Goal: Task Accomplishment & Management: Manage account settings

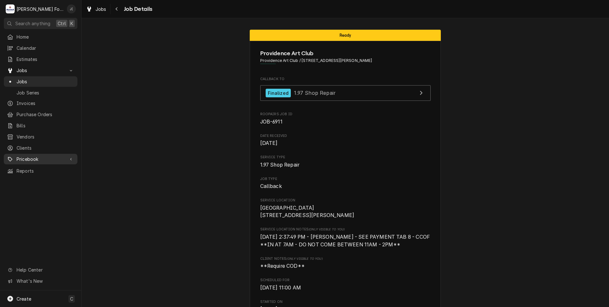
click at [37, 156] on span "Pricebook" at bounding box center [41, 159] width 48 height 7
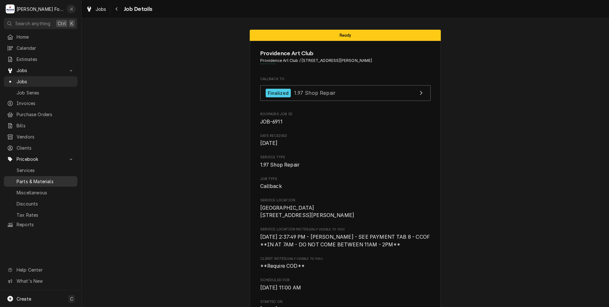
click at [37, 177] on div "Parts & Materials" at bounding box center [40, 181] width 71 height 8
click at [60, 78] on span "Jobs" at bounding box center [46, 81] width 58 height 7
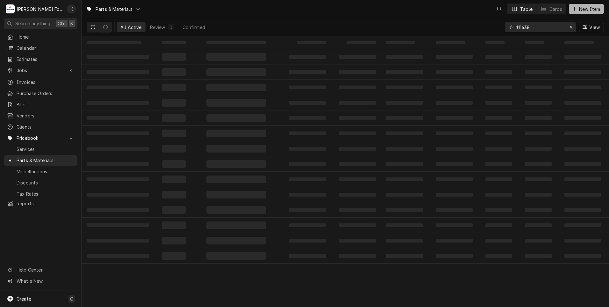
click at [586, 12] on button "New Item" at bounding box center [586, 9] width 35 height 10
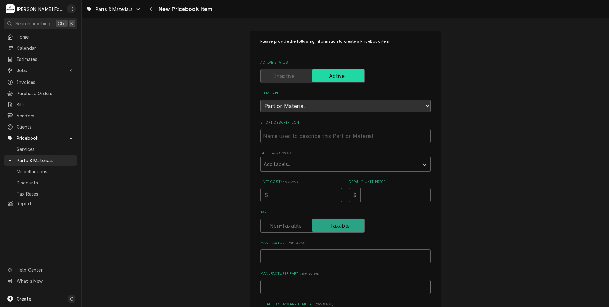
click at [284, 286] on input "Manufacturer Part # ( optional )" at bounding box center [345, 287] width 171 height 14
paste input "SP-51636"
type textarea "x"
type input "SP-51636"
click at [287, 257] on input "Manufacturer ( optional )" at bounding box center [345, 256] width 171 height 14
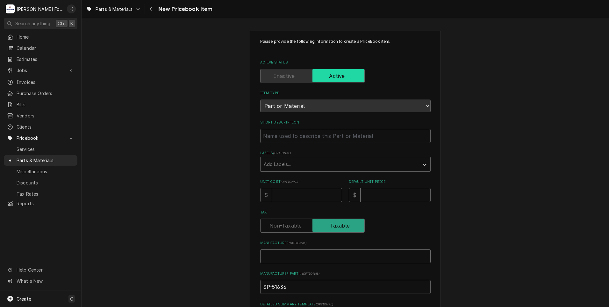
type textarea "x"
type input "p"
type textarea "x"
type input "pi"
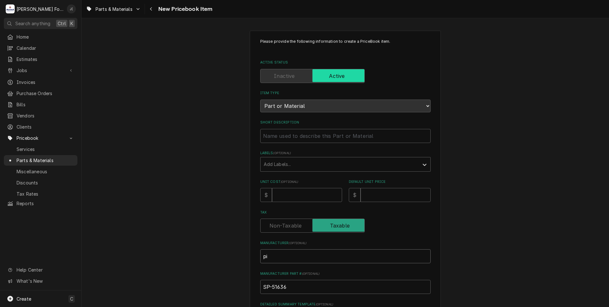
type textarea "x"
type input "piz"
type textarea "x"
type input "pizz"
type textarea "x"
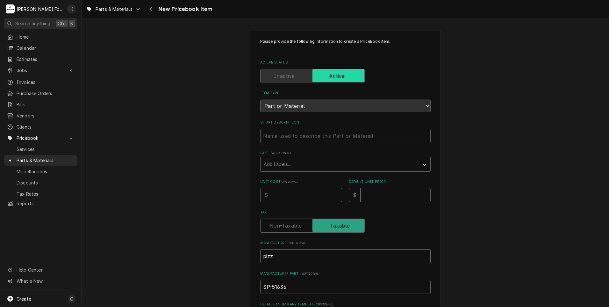
type input "pizza"
type textarea "x"
type input "pizza"
type textarea "x"
type input "pizza m"
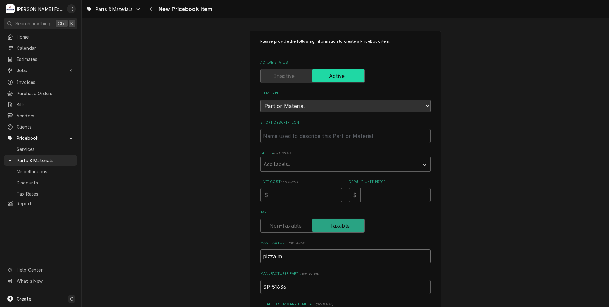
type textarea "x"
type input "pizza ma"
type textarea "x"
type input "pizza mas"
type textarea "x"
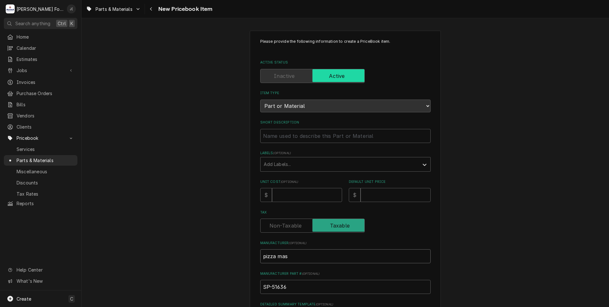
type input "pizza mast"
type textarea "x"
type input "pizza maste"
type textarea "x"
type input "pizza master"
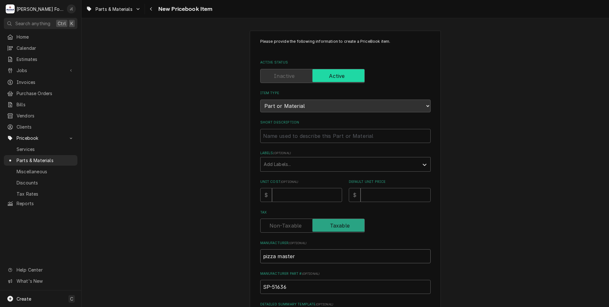
type textarea "x"
type input "pizza maste"
type textarea "x"
type input "pizza mast"
type textarea "x"
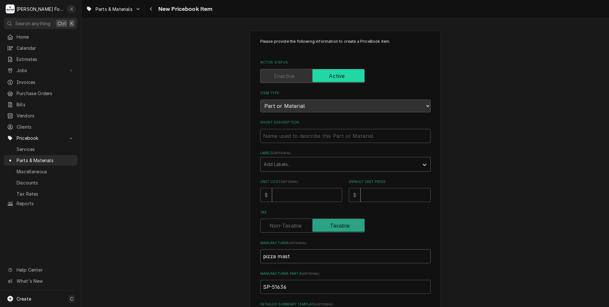
type input "pizza mas"
type textarea "x"
type input "pizza ma"
type textarea "x"
type input "pizza m"
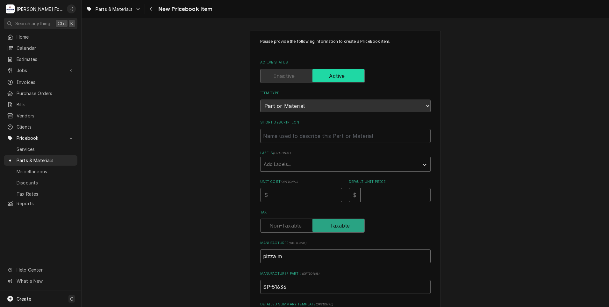
type textarea "x"
type input "pizza"
type textarea "x"
type input "pizza"
type textarea "x"
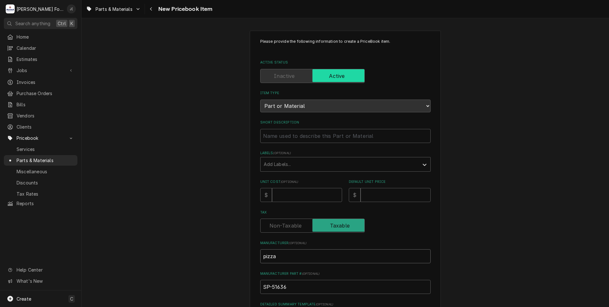
type input "pizz"
type textarea "x"
type input "piz"
type textarea "x"
type input "pi"
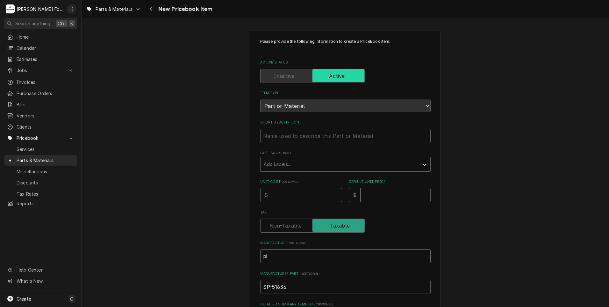
type textarea "x"
type input "p"
type textarea "x"
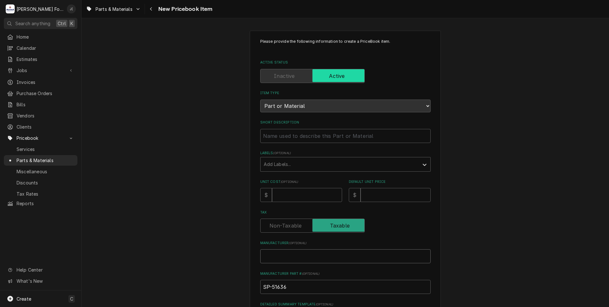
type input "P"
type textarea "x"
type input "PI"
type textarea "x"
type input "PIZ"
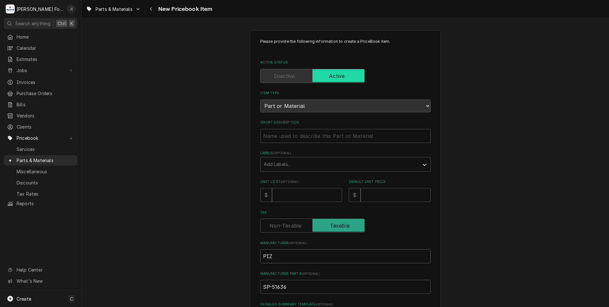
type textarea "x"
type input "PIZZ"
type textarea "x"
type input "PIZZA"
type textarea "x"
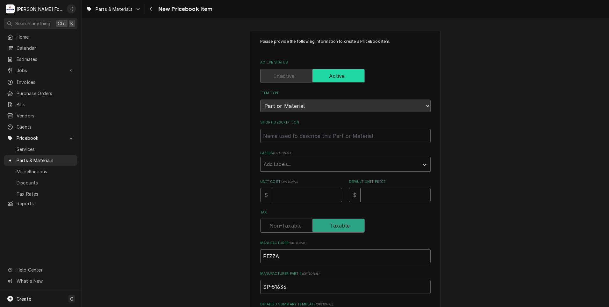
type input "PIZZA"
type textarea "x"
type input "PIZZA M"
type textarea "x"
type input "PIZZA MA"
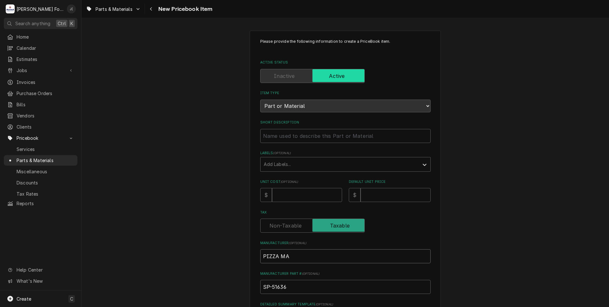
type textarea "x"
type input "PIZZA MAS"
type textarea "x"
type input "PIZZA MAST"
type textarea "x"
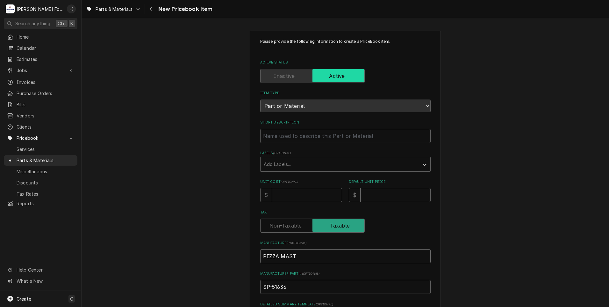
type input "PIZZA MASTE"
type textarea "x"
type input "PIZZA MASTER"
click at [292, 196] on input "Unit Cost ( optional )" at bounding box center [307, 195] width 70 height 14
type textarea "x"
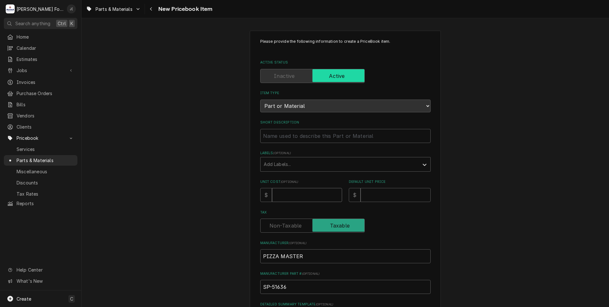
type input "9"
type textarea "x"
type input "90"
type textarea "x"
type input "903"
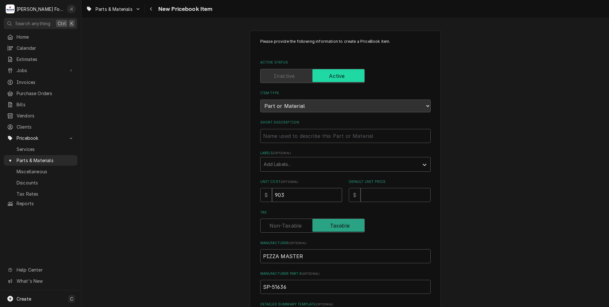
type textarea "x"
type input "903.2"
type textarea "x"
type input "903.20"
click at [373, 194] on input "Default Unit Price" at bounding box center [396, 195] width 70 height 14
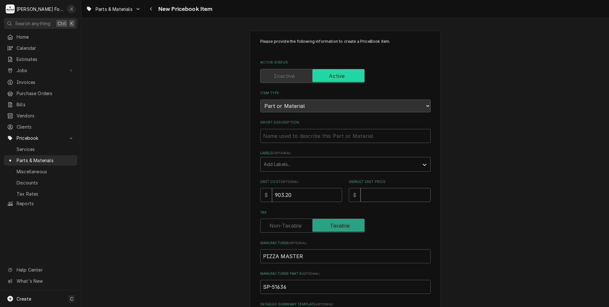
type textarea "x"
type input "1"
type textarea "x"
type input "12"
type textarea "x"
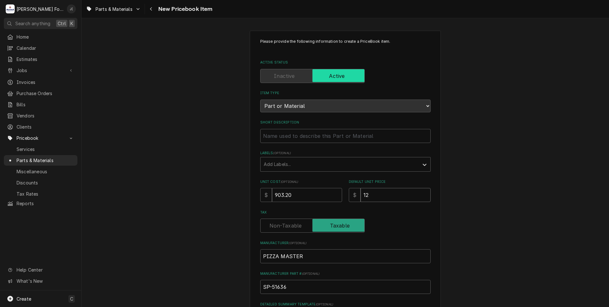
type input "121"
type textarea "x"
type input "1219"
type textarea "x"
type input "1219.4"
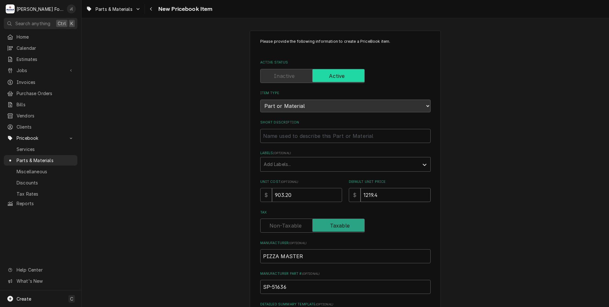
type textarea "x"
type input "1219.40"
click at [292, 163] on div "Labels" at bounding box center [340, 163] width 152 height 11
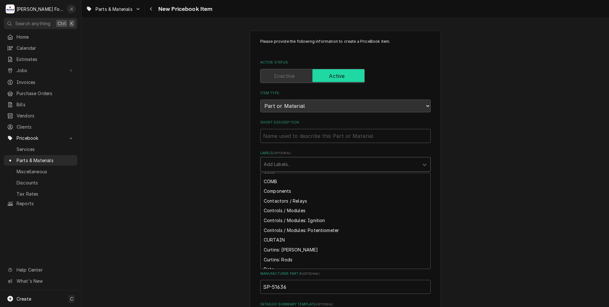
scroll to position [478, 0]
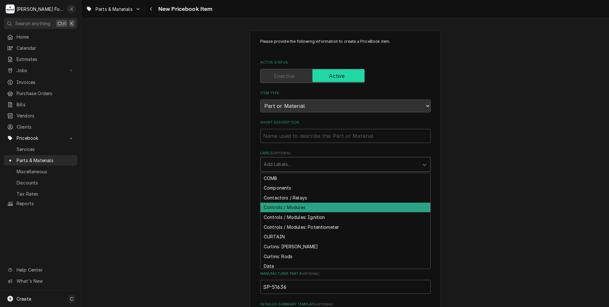
click at [295, 209] on div "Controls / Modules" at bounding box center [346, 207] width 170 height 10
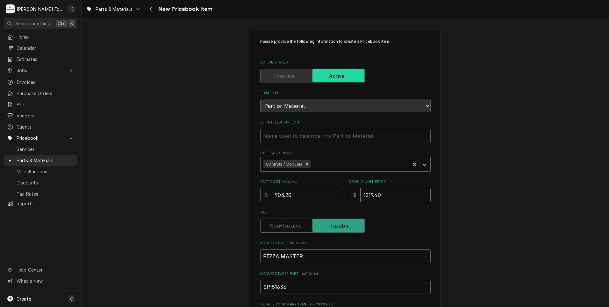
click at [386, 191] on input "1219.40" at bounding box center [396, 195] width 70 height 14
type textarea "x"
type input "1219.4"
type textarea "x"
type input "1219"
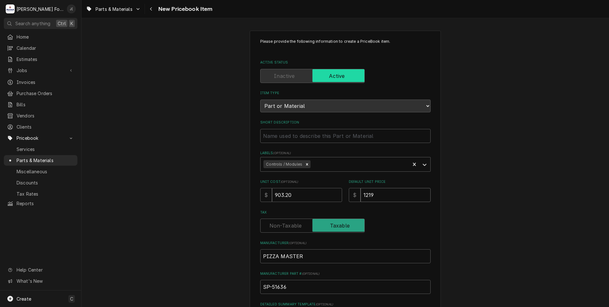
type textarea "x"
type input "1219.0"
type textarea "x"
type input "1219.00"
click at [280, 135] on input "Short Description" at bounding box center [345, 136] width 171 height 14
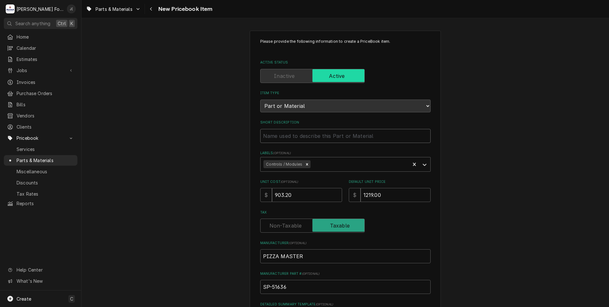
paste input "DISPLAY ED COMPLETE"
type textarea "x"
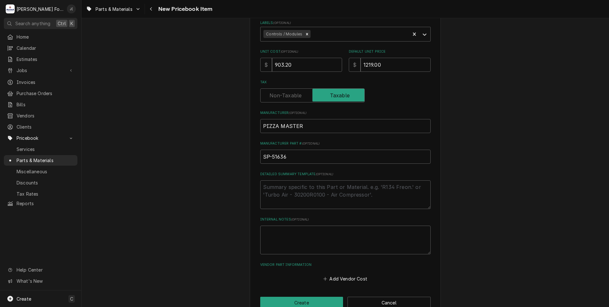
scroll to position [144, 0]
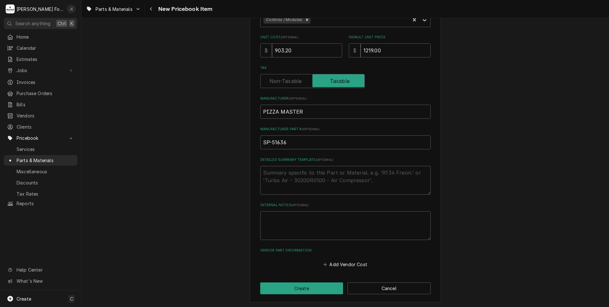
type input "DISPLAY ED COMPLETE"
click at [327, 288] on button "Create" at bounding box center [301, 288] width 83 height 12
type textarea "x"
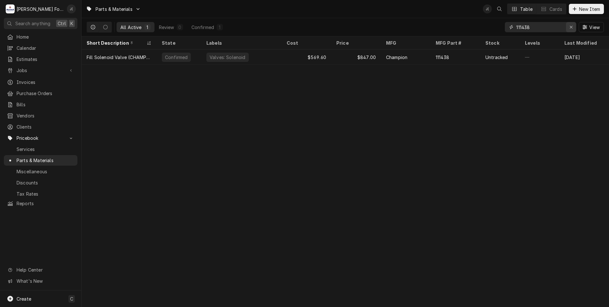
click at [572, 27] on icon "Erase input" at bounding box center [572, 27] width 4 height 4
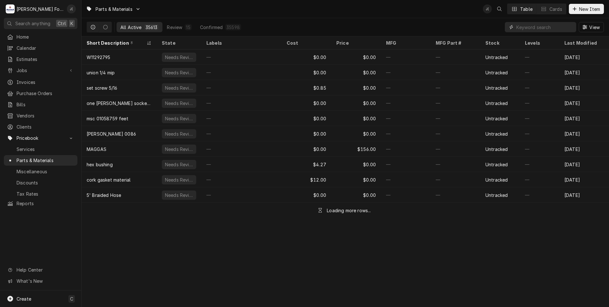
paste input "SP-50405"
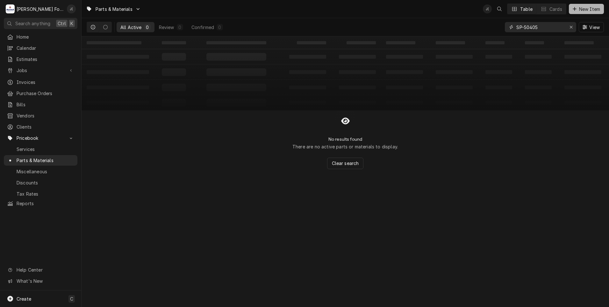
type input "SP-50405"
click at [582, 8] on span "New Item" at bounding box center [590, 9] width 24 height 7
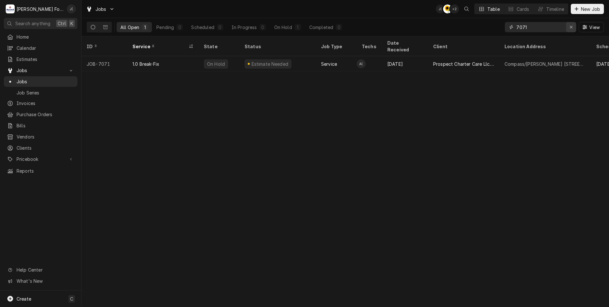
click at [571, 28] on icon "Erase input" at bounding box center [572, 27] width 4 height 4
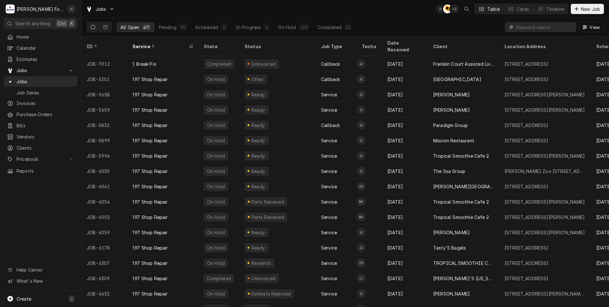
paste input "SP-50405"
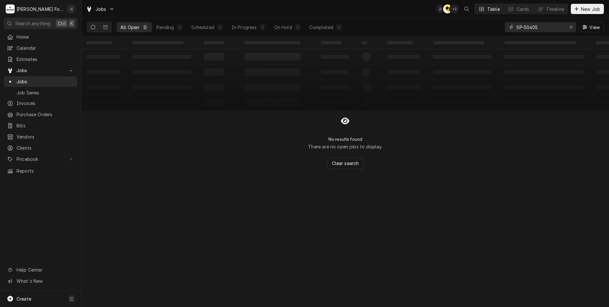
type input "SP-50405"
click at [582, 11] on span "New Job" at bounding box center [591, 9] width 22 height 7
click at [572, 29] on icon "Erase input" at bounding box center [572, 27] width 4 height 4
click at [562, 27] on input "Dynamic Content Wrapper" at bounding box center [547, 27] width 60 height 10
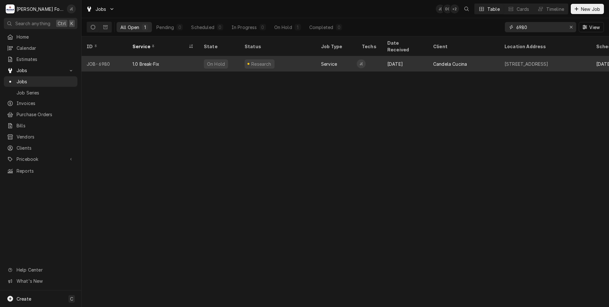
type input "6980"
click at [300, 59] on div "Research" at bounding box center [278, 63] width 76 height 15
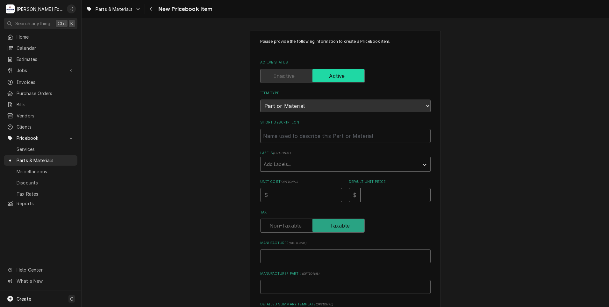
click at [365, 192] on input "Default Unit Price" at bounding box center [396, 195] width 70 height 14
click at [295, 198] on input "Unit Cost ( optional )" at bounding box center [307, 195] width 70 height 14
type textarea "x"
type input "2"
type textarea "x"
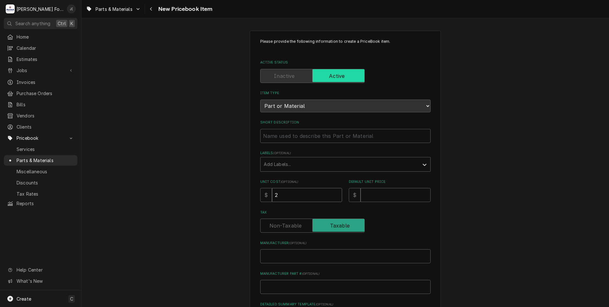
type input "24"
type textarea "x"
type input "248"
type textarea "x"
type input "248.7"
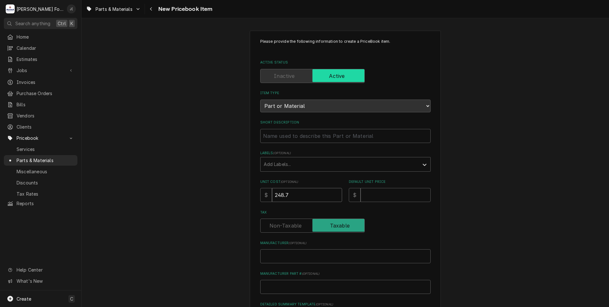
type textarea "x"
type input "248.70"
type textarea "x"
type input "3"
type textarea "x"
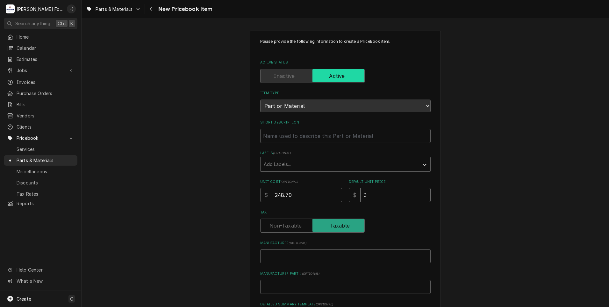
type input "33"
type textarea "x"
type input "336"
type textarea "x"
type input "336.0"
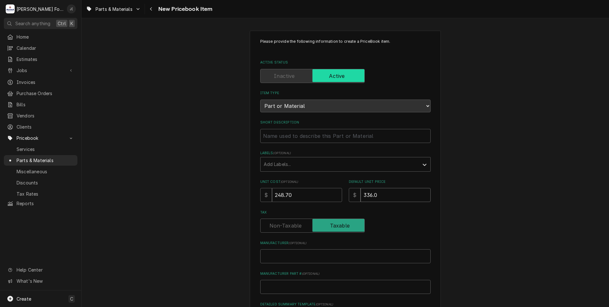
type textarea "x"
type input "336.00"
click at [287, 252] on input "Manufacturer ( optional )" at bounding box center [345, 256] width 171 height 14
type textarea "x"
type input "P"
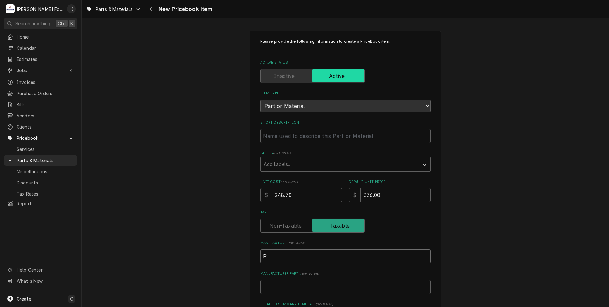
type textarea "x"
type input "PI"
type textarea "x"
type input "PIZ"
type textarea "x"
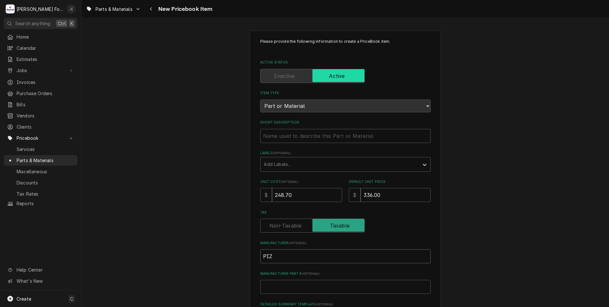
type input "PIZA"
type textarea "x"
type input "PIZ"
type textarea "x"
type input "PIZZ"
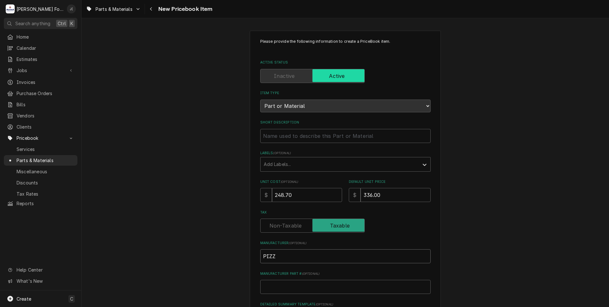
type textarea "x"
type input "PIZZA"
type textarea "x"
type input "PIZZA"
type textarea "x"
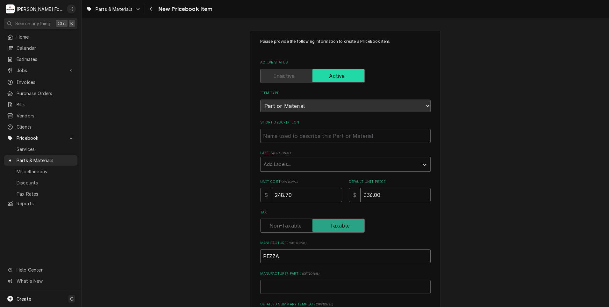
type input "PIZZA M"
type textarea "x"
type input "PIZZA MA"
type textarea "x"
type input "PIZZA MAS"
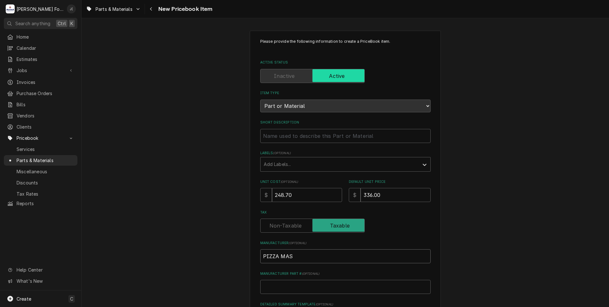
type textarea "x"
type input "PIZZA MAST"
type textarea "x"
type input "PIZZA MASTE"
type textarea "x"
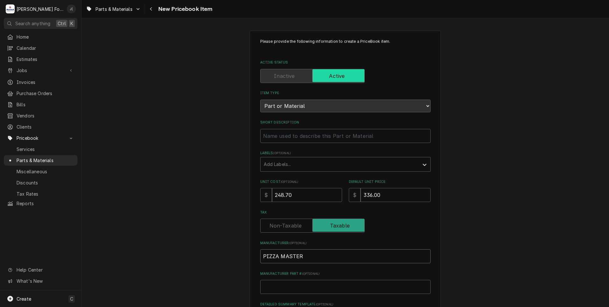
type input "PIZZA MASTER"
click at [298, 289] on input "Manufacturer Part # ( optional )" at bounding box center [345, 287] width 171 height 14
type textarea "x"
type input "S"
type textarea "x"
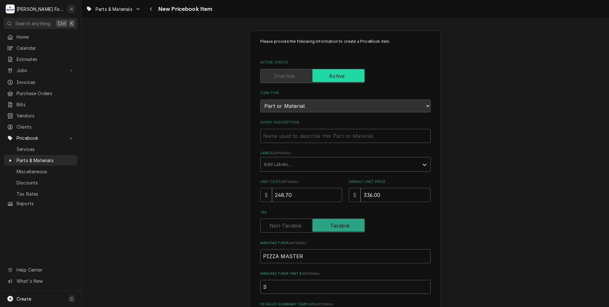
type input "SP"
type textarea "x"
type input "SP-"
type textarea "x"
type input "SP-5"
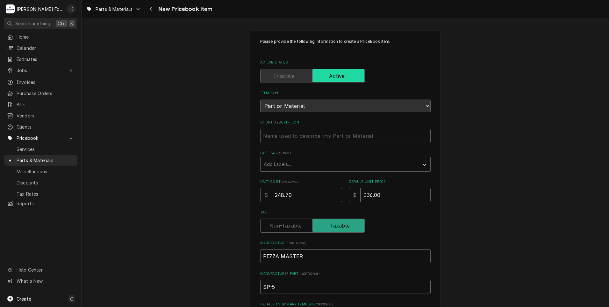
type textarea "x"
type input "SP-50"
type textarea "x"
type input "SP-504"
type textarea "x"
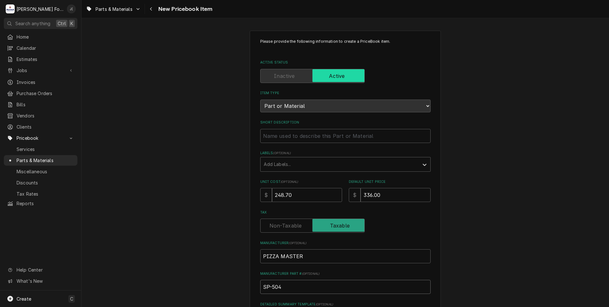
type input "SP-5040"
type textarea "x"
type input "SP-50405"
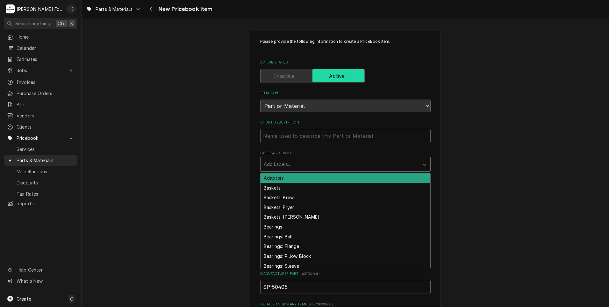
click at [292, 160] on div "Labels" at bounding box center [340, 163] width 152 height 11
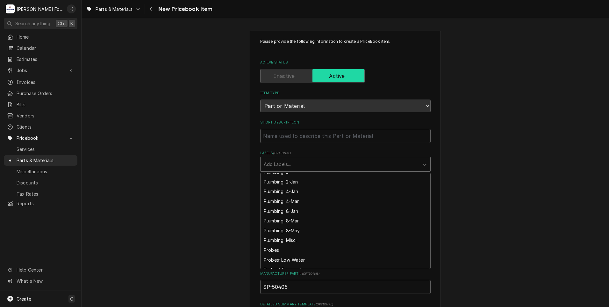
scroll to position [1466, 0]
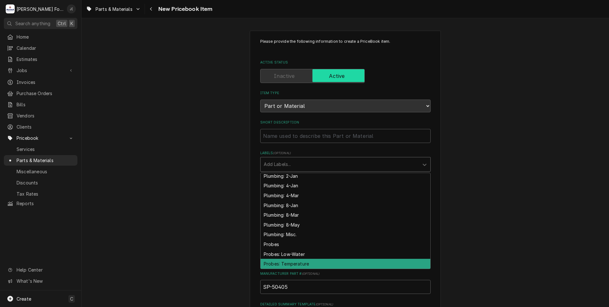
click at [297, 262] on div "Probes: Temperature" at bounding box center [346, 264] width 170 height 10
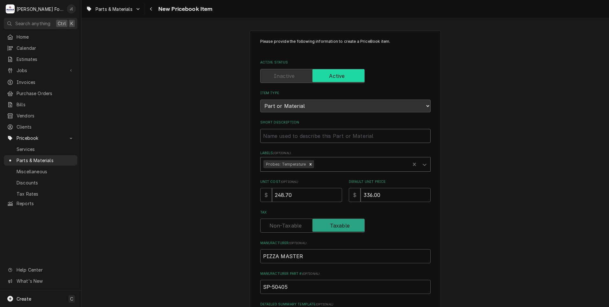
click at [280, 138] on input "Short Description" at bounding box center [345, 136] width 171 height 14
type textarea "x"
type input "T"
type textarea "x"
type input "TH"
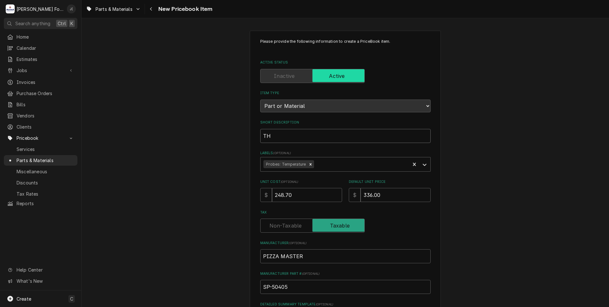
type textarea "x"
type input "THE"
type textarea "x"
type input "THER"
type textarea "x"
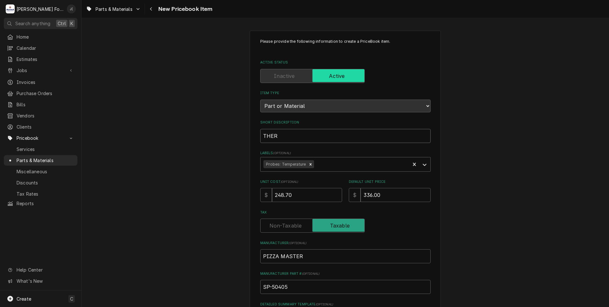
type input "THERM"
type textarea "x"
type input "THERMO"
type textarea "x"
type input "THERMOS"
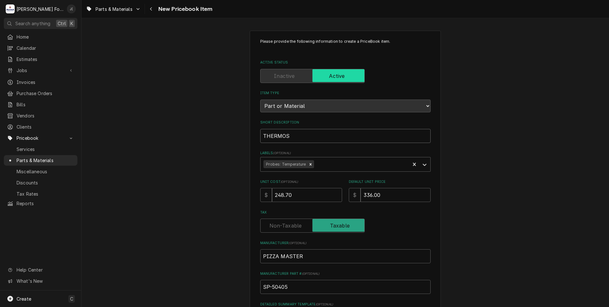
type textarea "x"
type input "THERMOST"
type textarea "x"
type input "THERMOSTA"
type textarea "x"
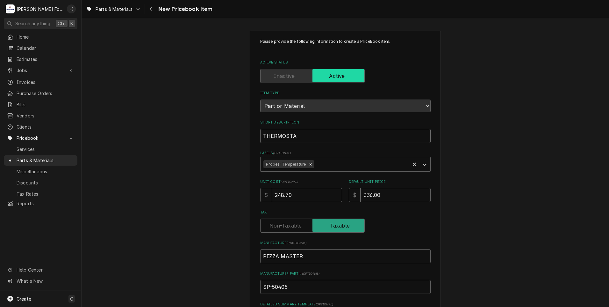
type input "THERMOSTAT"
type textarea "x"
type input "THERMOSTAT"
type textarea "x"
type input "THERMOSTAT S"
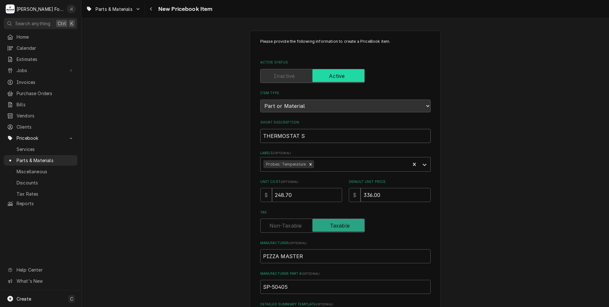
type textarea "x"
type input "THERMOSTAT SE"
type textarea "x"
type input "THERMOSTAT SEN"
type textarea "x"
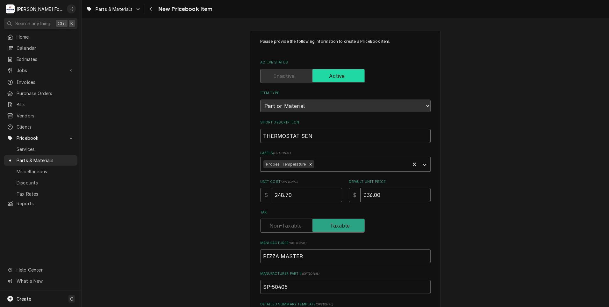
type input "THERMOSTAT SENS"
type textarea "x"
type input "THERMOSTAT SENSO"
type textarea "x"
type input "THERMOSTAT SENSOR"
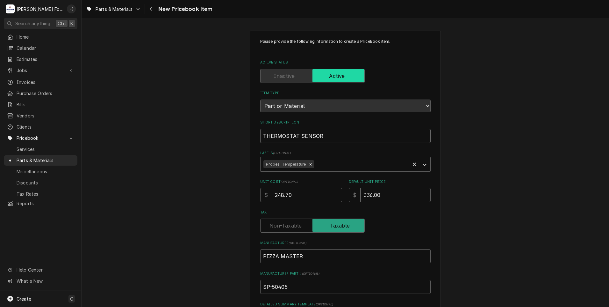
type textarea "x"
type input "THERMOSTAT SENSOR,"
type textarea "x"
type input "THERMOSTAT SENSOR,"
type textarea "x"
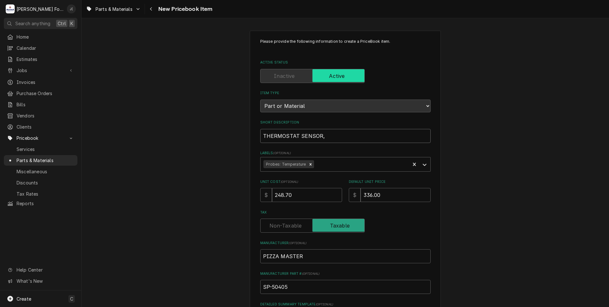
type input "THERMOSTAT SENSOR, P"
type textarea "x"
type input "THERMOSTAT SENSOR, PM"
type textarea "x"
type input "THERMOSTAT SENSOR, PMX"
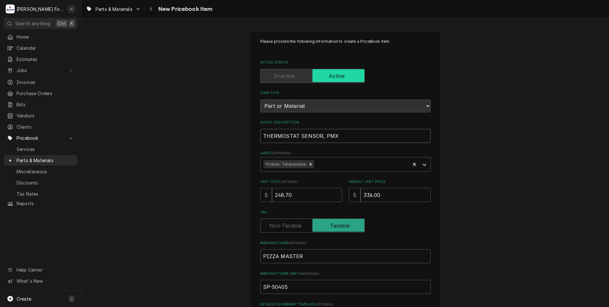
type textarea "x"
type input "THERMOSTAT SENSOR, PMXX"
type textarea "x"
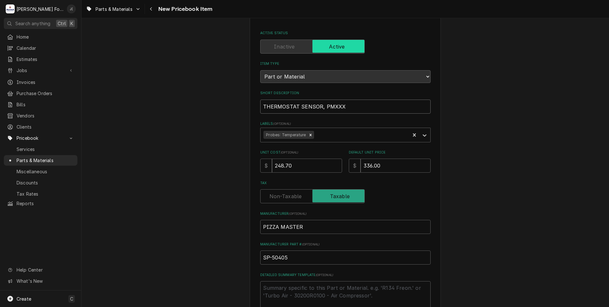
scroll to position [32, 0]
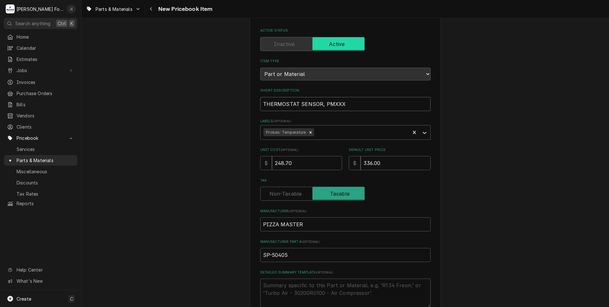
drag, startPoint x: 347, startPoint y: 99, endPoint x: 215, endPoint y: 90, distance: 132.6
click at [215, 90] on div "Please provide the following information to create a PriceBook item. Active Sta…" at bounding box center [346, 206] width 528 height 427
type input "THERMOSTAT SENSOR, PMXXX"
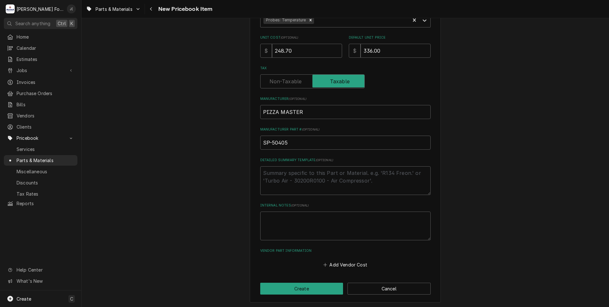
scroll to position [144, 0]
click at [296, 290] on button "Create" at bounding box center [301, 288] width 83 height 12
type textarea "x"
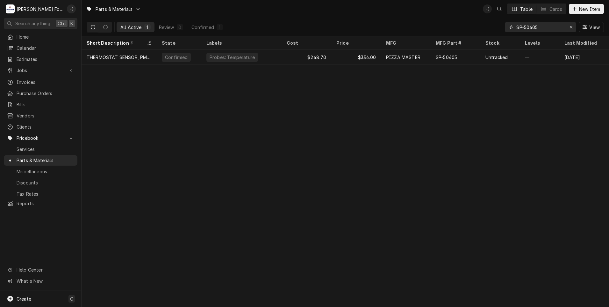
drag, startPoint x: 546, startPoint y: 26, endPoint x: 499, endPoint y: 28, distance: 46.9
click at [499, 28] on div "All Active 1 Review 0 Confirmed 1 SP-50405 View" at bounding box center [346, 27] width 518 height 18
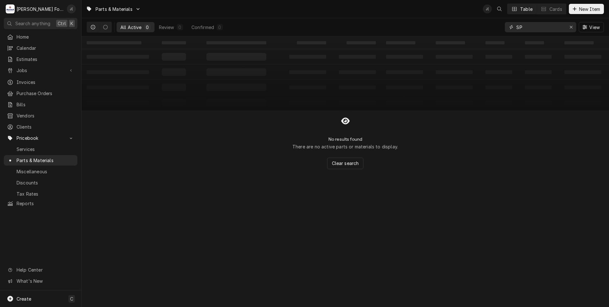
type input "S"
drag, startPoint x: 501, startPoint y: 28, endPoint x: 484, endPoint y: 29, distance: 17.0
click at [468, 29] on div "All Active 0 Review 0 Confirmed 0 SP-51375-02 View" at bounding box center [346, 27] width 518 height 18
type input "SP-51375-02"
click at [579, 10] on span "New Item" at bounding box center [590, 9] width 24 height 7
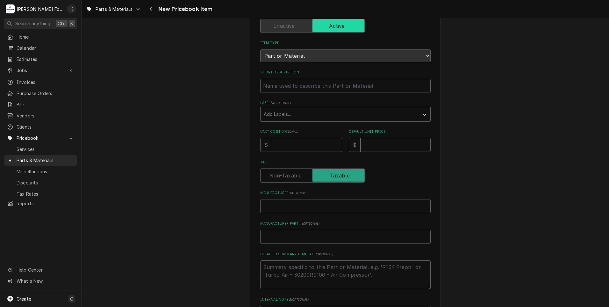
scroll to position [49, 0]
click at [270, 204] on input "Manufacturer ( optional )" at bounding box center [345, 207] width 171 height 14
type textarea "x"
type input "P"
type textarea "x"
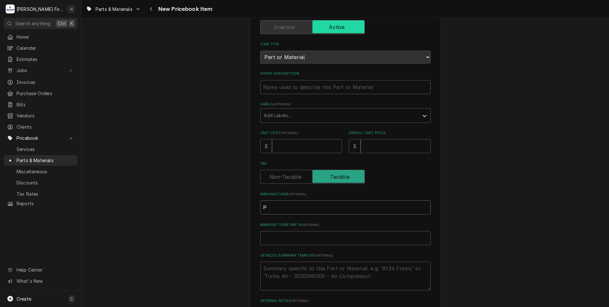
type input "PI"
type textarea "x"
type input "PIZ"
type textarea "x"
type input "PIZZ"
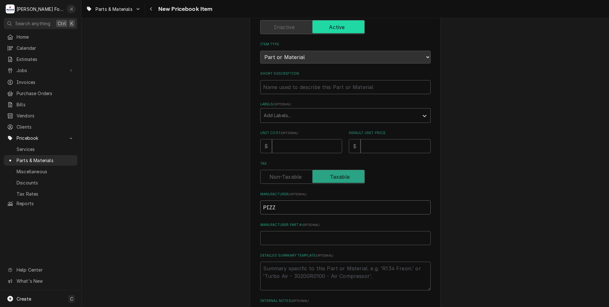
type textarea "x"
type input "PIZZA"
type textarea "x"
type input "PIZZA"
type textarea "x"
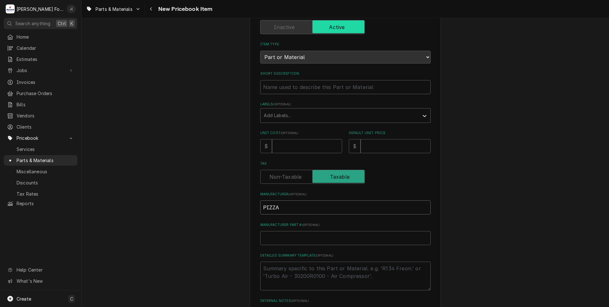
type input "PIZZA M"
type textarea "x"
type input "PIZZA MA"
type textarea "x"
type input "PIZZA MAS"
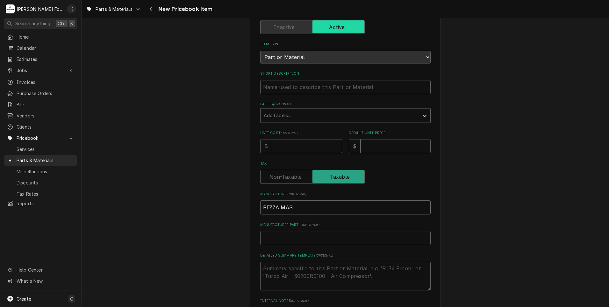
type textarea "x"
type input "PIZZA MAST"
type textarea "x"
type input "PIZZA MASTE"
type textarea "x"
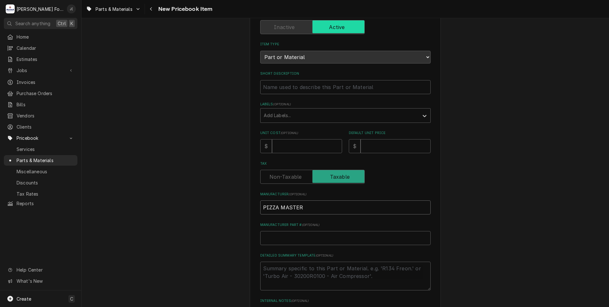
type input "PIZZA MASTER"
type textarea "x"
type input "S"
type textarea "x"
type input "SP"
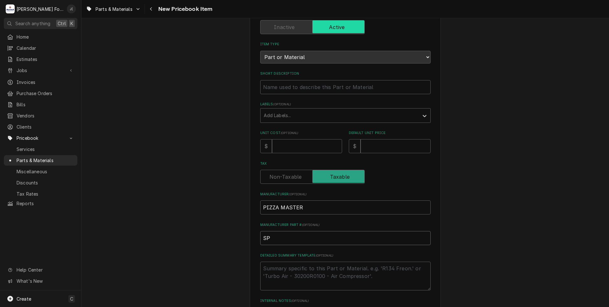
type textarea "x"
type input "SP-"
type textarea "x"
type input "SP-5"
type textarea "x"
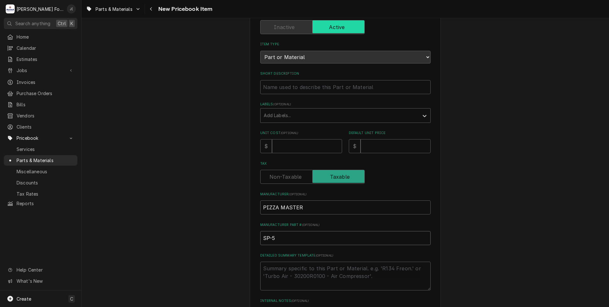
type input "SP-51"
type textarea "x"
type input "SP-513"
type textarea "x"
type input "SP-5137"
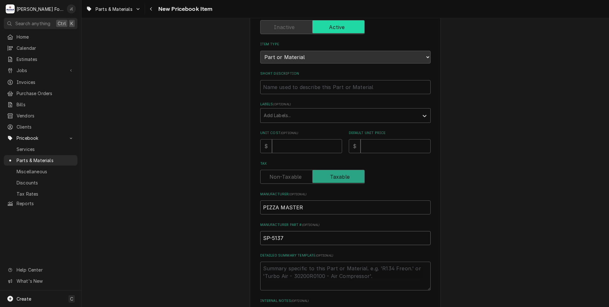
type textarea "x"
type input "SP-51375"
type textarea "x"
type input "SP-51375-"
type textarea "x"
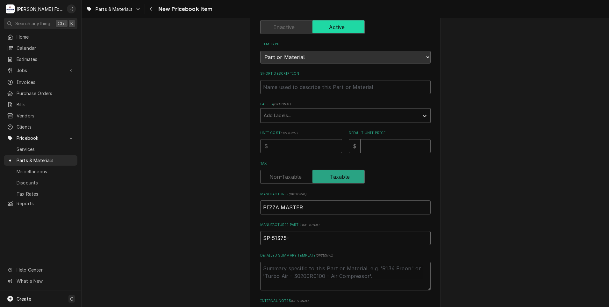
type input "SP-51375-0"
type textarea "x"
type input "SP-51375-02"
click at [282, 148] on input "Unit Cost ( optional )" at bounding box center [307, 146] width 70 height 14
type textarea "x"
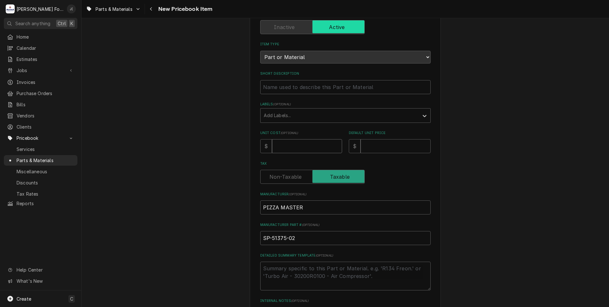
type input "2"
type textarea "x"
type input "25"
type textarea "x"
type input "250"
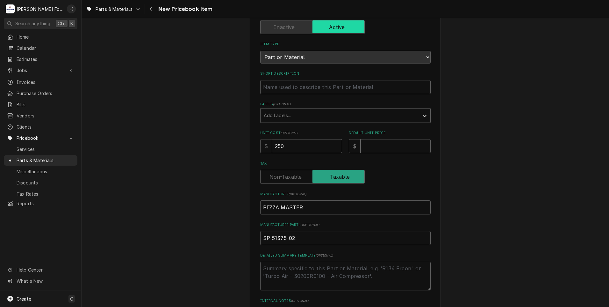
type textarea "x"
type input "250.2"
type textarea "x"
type input "250.24"
type textarea "x"
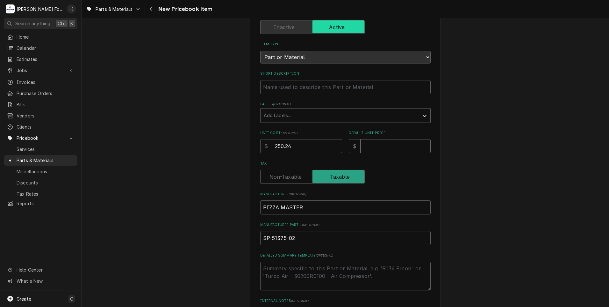
type input "3"
type textarea "x"
type input "32"
type textarea "x"
type input "326"
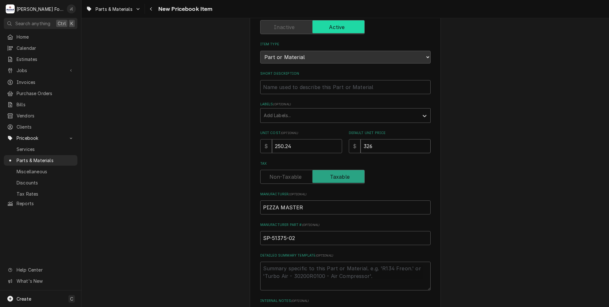
type textarea "x"
type input "326.0"
type textarea "x"
type input "326.00"
click at [284, 106] on div "Labels ( optional ) Add Labels..." at bounding box center [345, 112] width 171 height 21
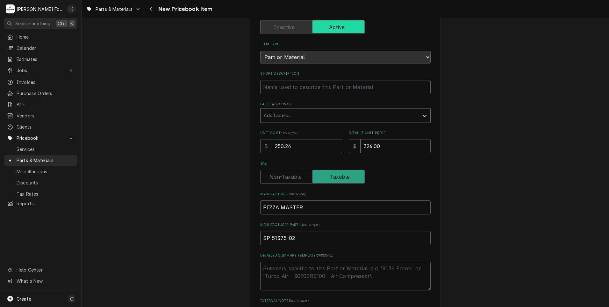
click at [293, 117] on div "Labels" at bounding box center [340, 115] width 152 height 11
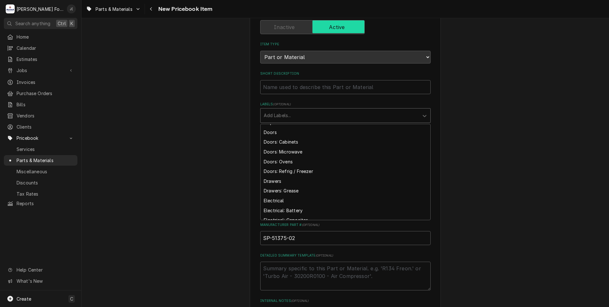
scroll to position [606, 0]
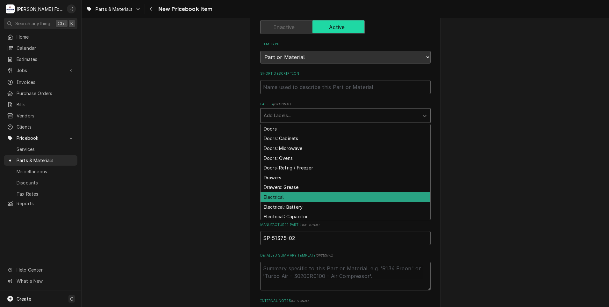
click at [294, 197] on div "Electrical" at bounding box center [346, 197] width 170 height 10
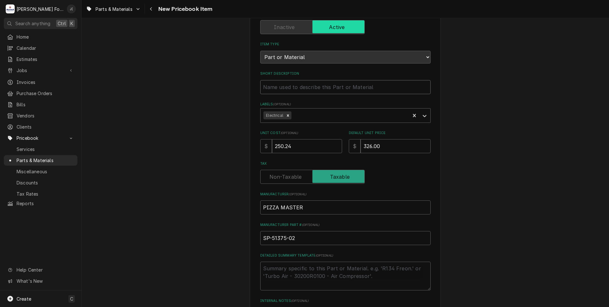
click at [275, 88] on input "Short Description" at bounding box center [345, 87] width 171 height 14
paste input "HEATER HIGH 91 X 480"
type textarea "x"
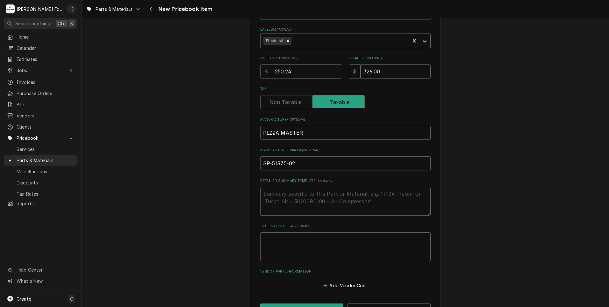
scroll to position [144, 0]
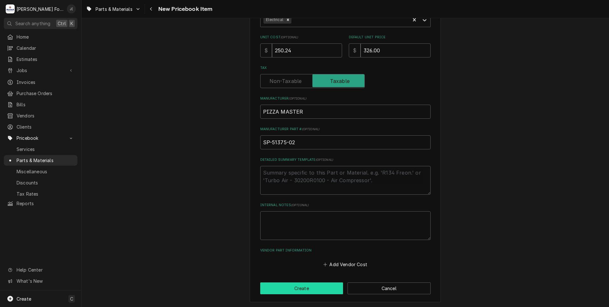
type input "HEATER HIGH 91 X 480"
click at [322, 291] on button "Create" at bounding box center [301, 288] width 83 height 12
type textarea "x"
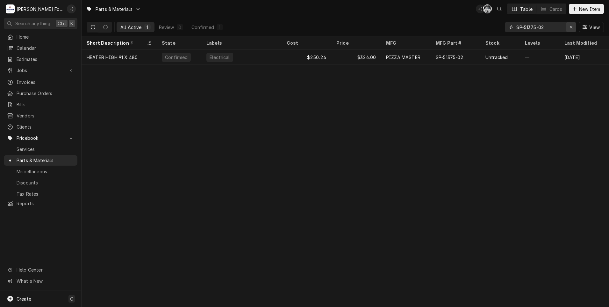
click at [573, 26] on icon "Erase input" at bounding box center [572, 27] width 4 height 4
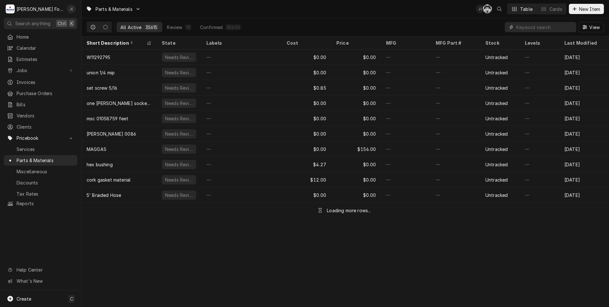
paste input "B6700611-CL"
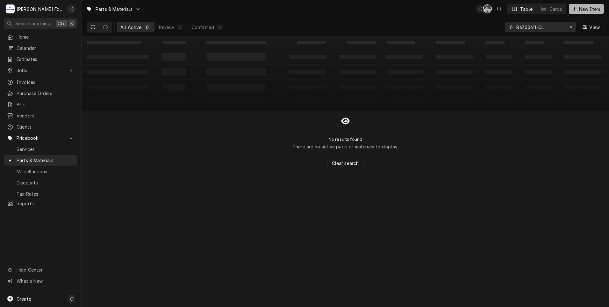
type input "B6700611-CL"
click at [584, 8] on span "New Item" at bounding box center [590, 9] width 24 height 7
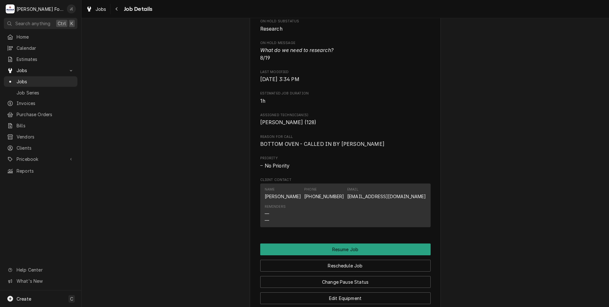
scroll to position [382, 0]
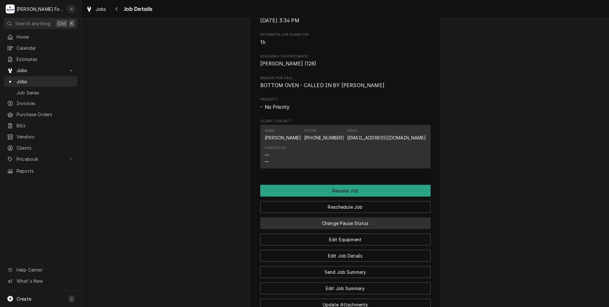
click at [337, 229] on button "Change Pause Status" at bounding box center [345, 223] width 171 height 12
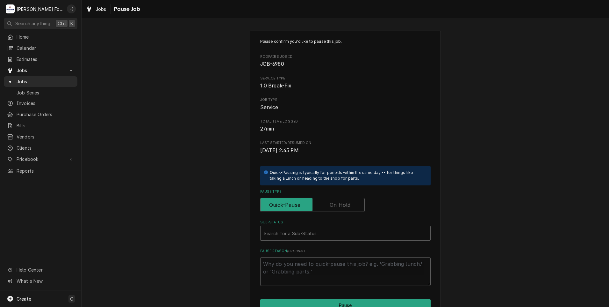
click at [334, 208] on label "Pause Type" at bounding box center [312, 205] width 105 height 14
click at [334, 208] on input "Pause Type" at bounding box center [312, 205] width 99 height 14
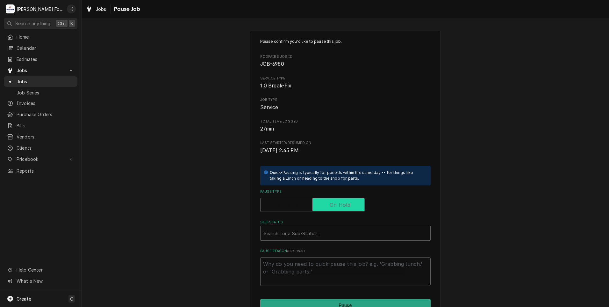
checkbox input "true"
click at [316, 234] on div "Sub-Status" at bounding box center [346, 232] width 164 height 11
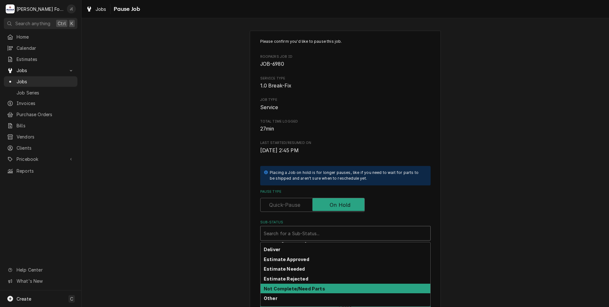
scroll to position [6, 0]
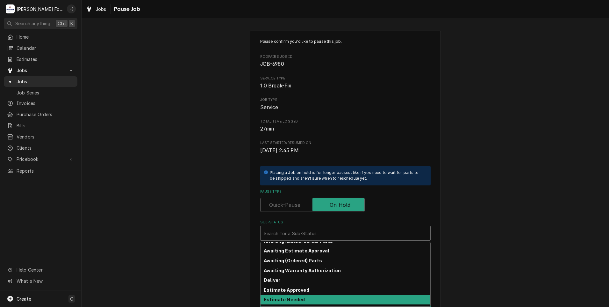
click at [300, 300] on div "Estimate Needed" at bounding box center [346, 300] width 170 height 10
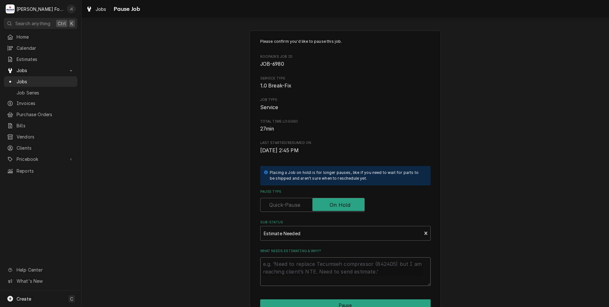
click at [294, 263] on textarea "What needs estimating & why?" at bounding box center [345, 271] width 171 height 29
type textarea "x"
type textarea "P"
type textarea "x"
type textarea "PR"
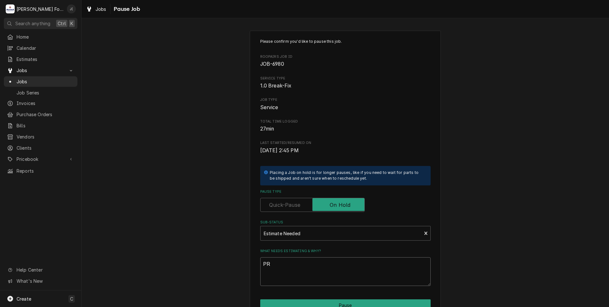
type textarea "x"
type textarea "PRI"
type textarea "x"
type textarea "PRIC"
type textarea "x"
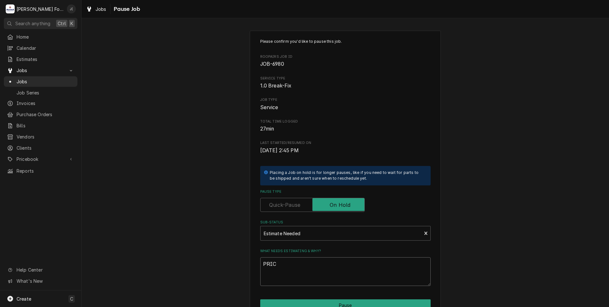
type textarea "PRICE"
type textarea "x"
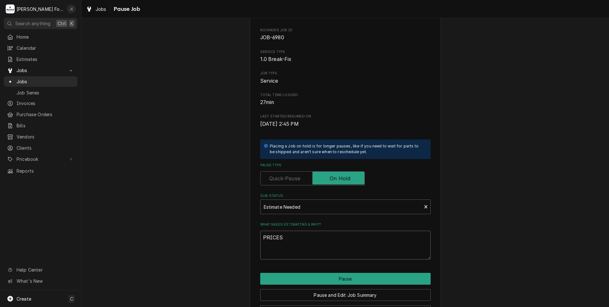
scroll to position [50, 0]
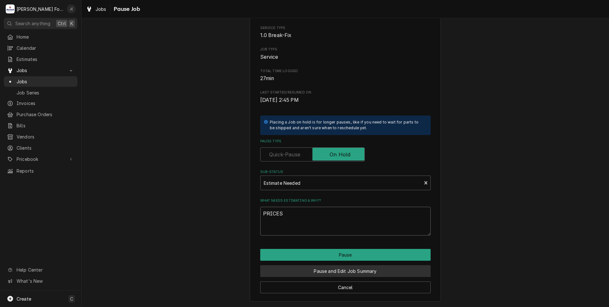
type textarea "PRICES"
click at [311, 272] on button "Pause and Edit Job Summary" at bounding box center [345, 271] width 171 height 12
type textarea "x"
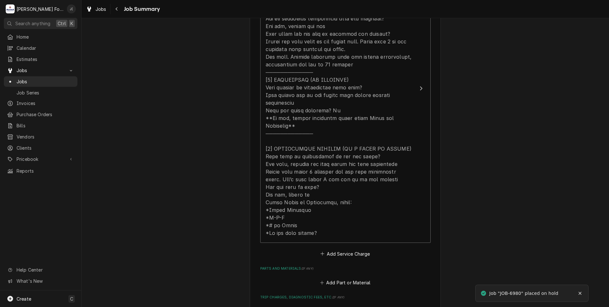
scroll to position [255, 0]
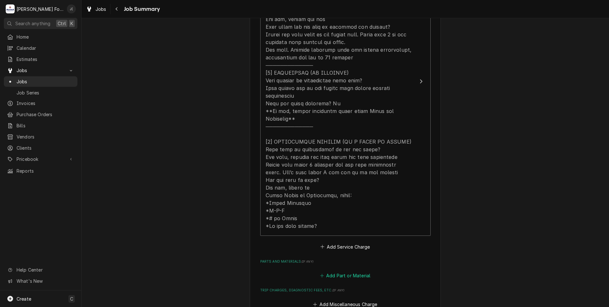
click at [344, 271] on button "Add Part or Material" at bounding box center [345, 275] width 53 height 9
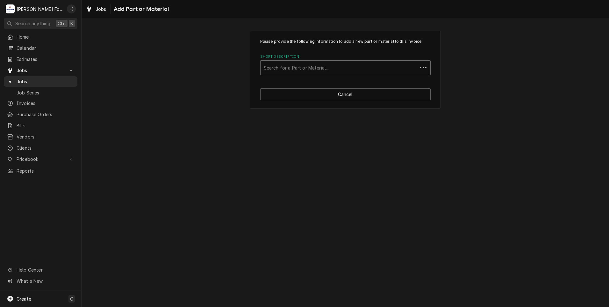
click at [300, 70] on div "Short Description" at bounding box center [339, 67] width 151 height 11
type input "SP-50405"
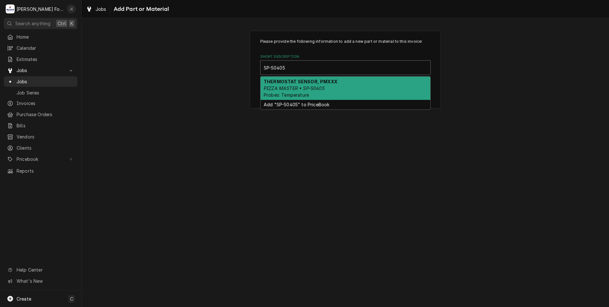
click at [318, 89] on em "PIZZA MASTER • SP-50405" at bounding box center [294, 87] width 61 height 5
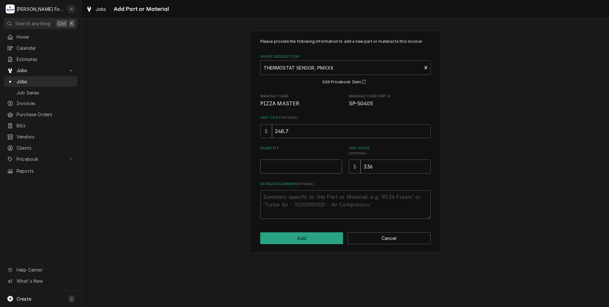
drag, startPoint x: 282, startPoint y: 165, endPoint x: 285, endPoint y: 155, distance: 9.8
click at [282, 165] on input "Quantity" at bounding box center [301, 166] width 82 height 14
type textarea "x"
type input "1"
click at [302, 241] on button "Add" at bounding box center [301, 238] width 83 height 12
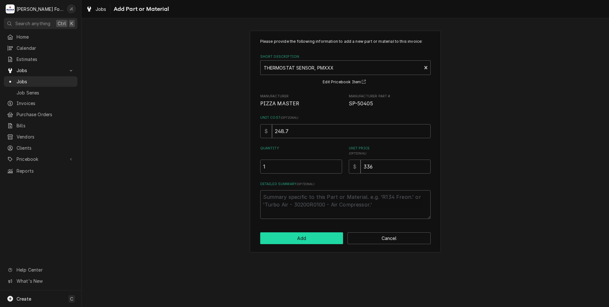
type textarea "x"
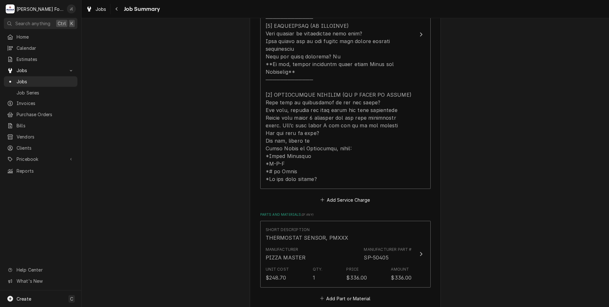
scroll to position [351, 0]
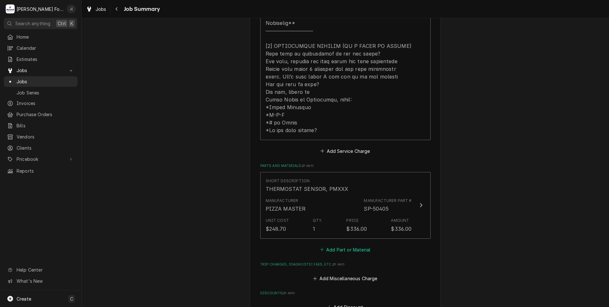
click at [347, 245] on button "Add Part or Material" at bounding box center [345, 249] width 53 height 9
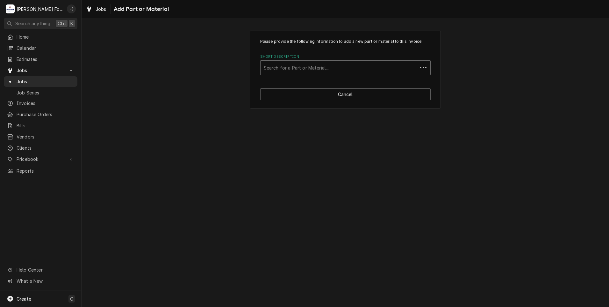
click at [293, 66] on div "Short Description" at bounding box center [339, 67] width 151 height 11
type input "SP-51636"
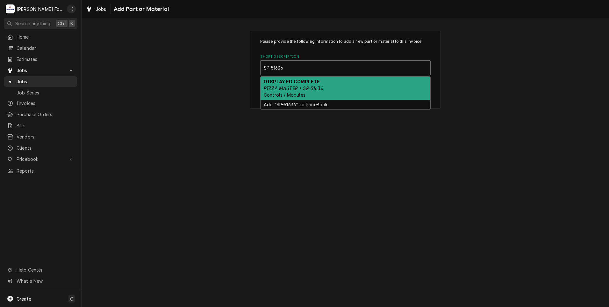
click at [301, 88] on em "PIZZA MASTER • SP-51636" at bounding box center [294, 87] width 60 height 5
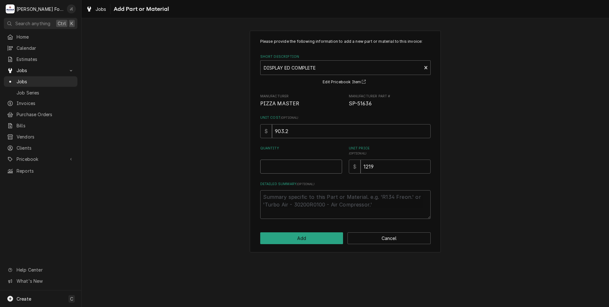
click at [309, 165] on input "Quantity" at bounding box center [301, 166] width 82 height 14
type textarea "x"
type input "1"
click at [293, 240] on button "Add" at bounding box center [301, 238] width 83 height 12
type textarea "x"
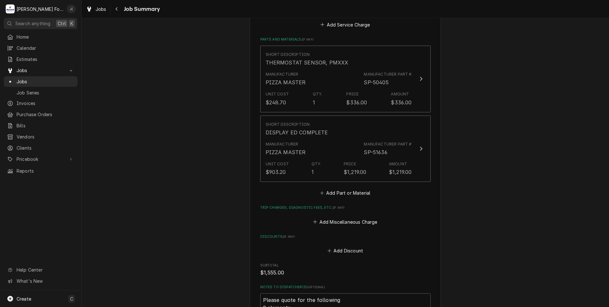
scroll to position [478, 0]
click at [345, 187] on button "Add Part or Material" at bounding box center [345, 191] width 53 height 9
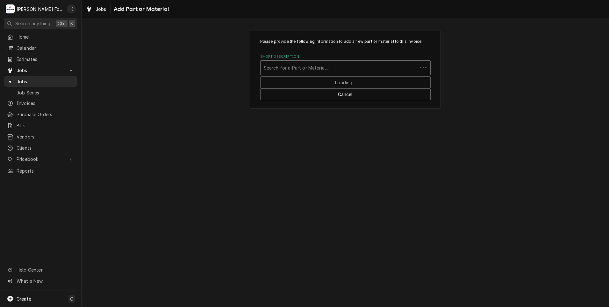
click at [300, 64] on div "Short Description" at bounding box center [339, 67] width 151 height 11
type input "SP-51375-02"
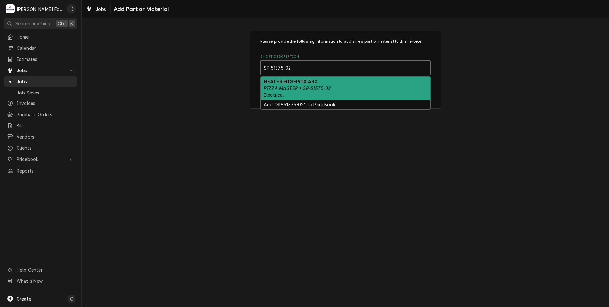
click at [299, 91] on div "HEATER HIGH 91 X 480 PIZZA MASTER • SP-51375-02 Electrical" at bounding box center [346, 87] width 170 height 23
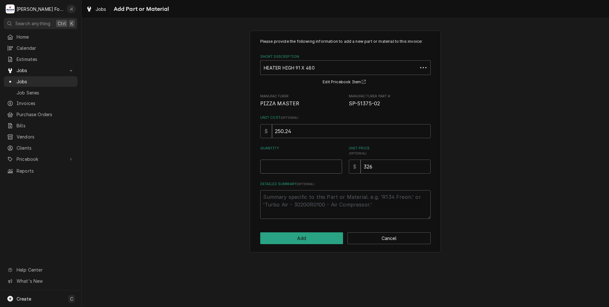
click at [302, 165] on input "Quantity" at bounding box center [301, 166] width 82 height 14
type textarea "x"
type input "2"
click at [311, 238] on button "Add" at bounding box center [301, 238] width 83 height 12
type textarea "x"
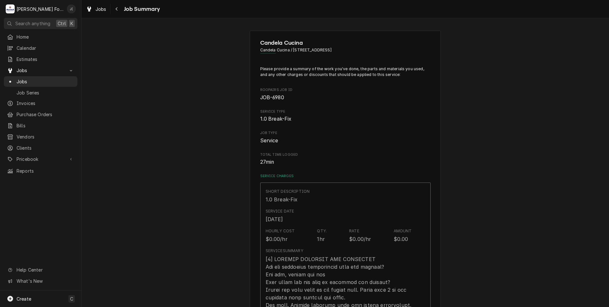
scroll to position [478, 0]
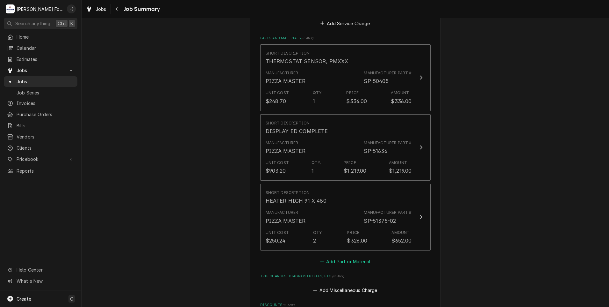
click at [337, 257] on button "Add Part or Material" at bounding box center [345, 261] width 53 height 9
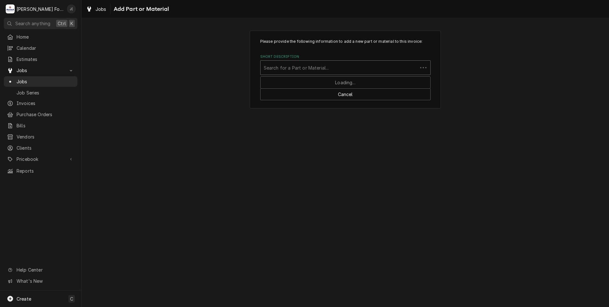
click at [301, 65] on div "Short Description" at bounding box center [339, 67] width 151 height 11
type input "SSDT"
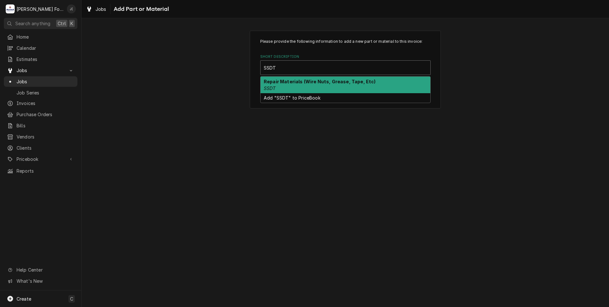
click at [294, 85] on div "Repair Materials (Wire Nuts, Grease, Tape, Etc) SSDT" at bounding box center [346, 84] width 170 height 17
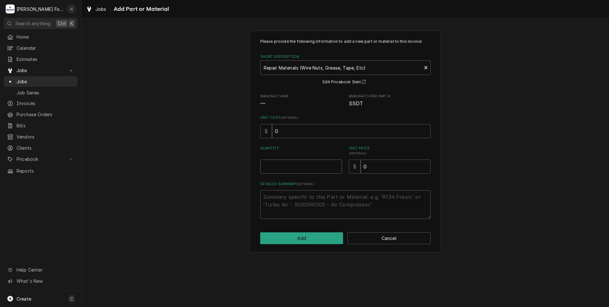
drag, startPoint x: 301, startPoint y: 168, endPoint x: 300, endPoint y: 162, distance: 6.1
click at [301, 169] on input "Quantity" at bounding box center [301, 166] width 82 height 14
type textarea "x"
type input "2"
type textarea "x"
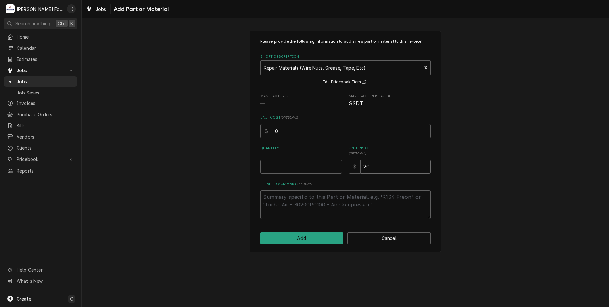
type input "20"
click at [292, 169] on input "Quantity" at bounding box center [301, 166] width 82 height 14
type textarea "x"
type input "1"
click at [320, 238] on button "Add" at bounding box center [301, 238] width 83 height 12
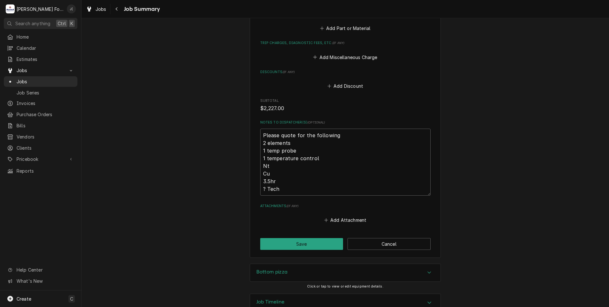
scroll to position [782, 0]
click at [299, 237] on button "Save" at bounding box center [301, 243] width 83 height 12
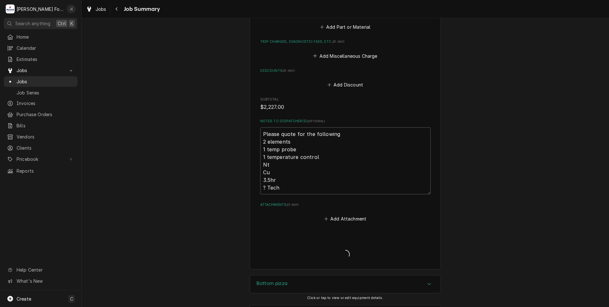
type textarea "x"
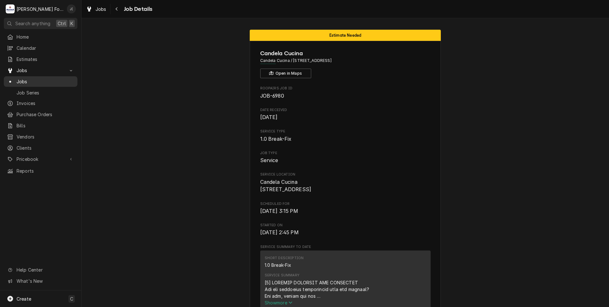
click at [25, 82] on div "Jobs" at bounding box center [40, 81] width 71 height 8
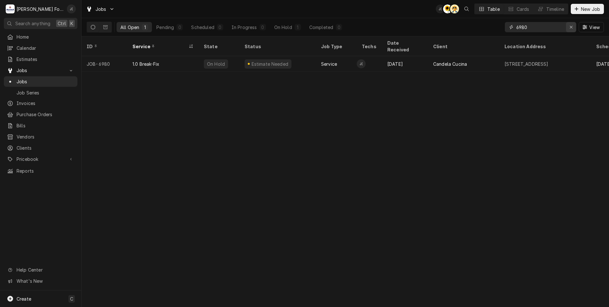
click at [571, 28] on icon "Erase input" at bounding box center [572, 27] width 4 height 4
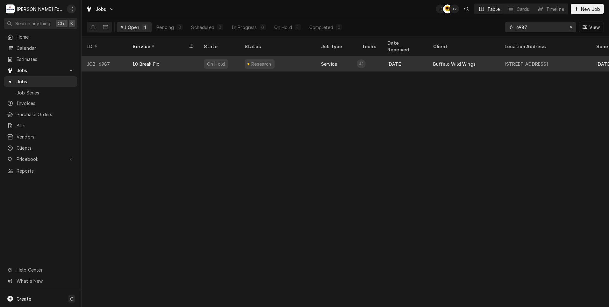
type input "6987"
click at [302, 56] on div "Research" at bounding box center [278, 63] width 76 height 15
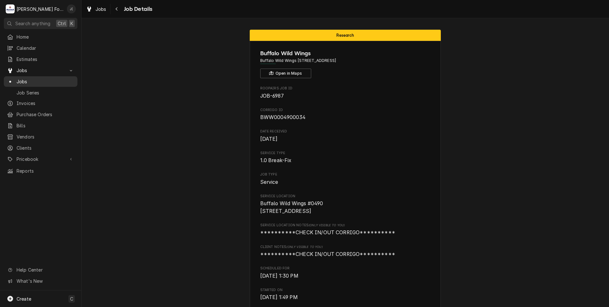
click at [47, 78] on span "Jobs" at bounding box center [46, 81] width 58 height 7
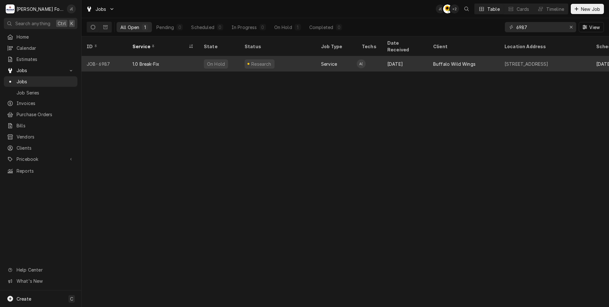
click at [185, 60] on div "1.0 Break-Fix" at bounding box center [162, 63] width 71 height 15
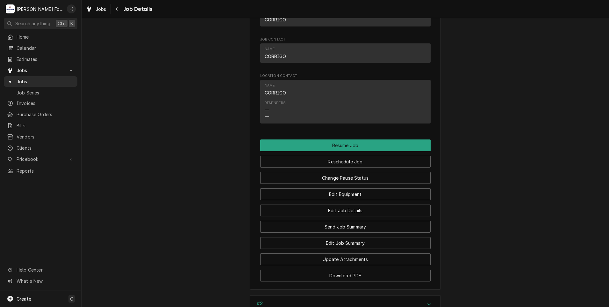
scroll to position [750, 0]
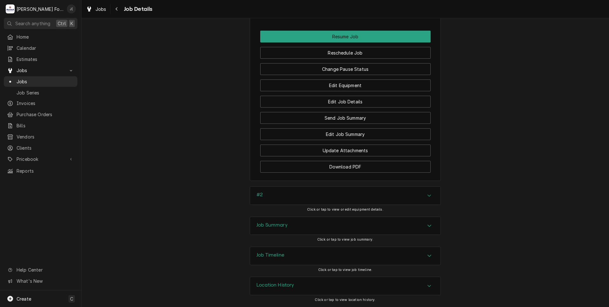
click at [275, 226] on h3 "Job Summary" at bounding box center [272, 225] width 31 height 6
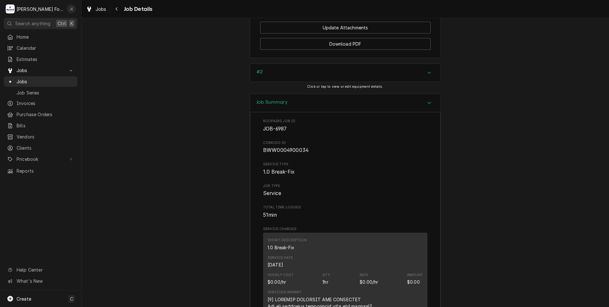
scroll to position [845, 0]
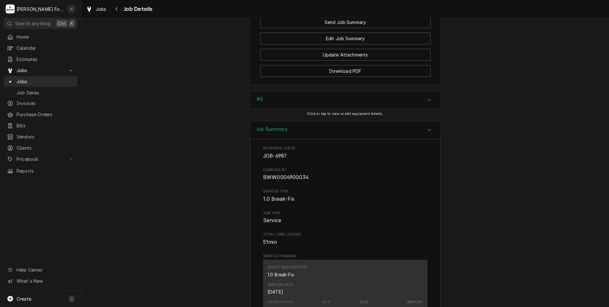
click at [296, 98] on div "#2" at bounding box center [345, 100] width 191 height 18
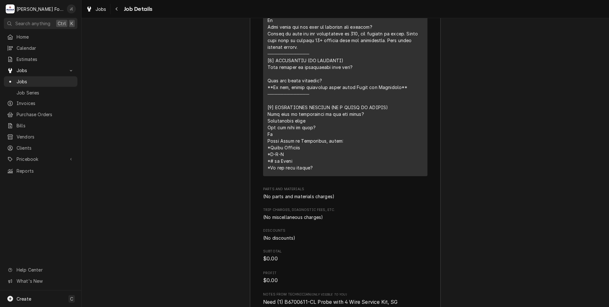
scroll to position [1473, 0]
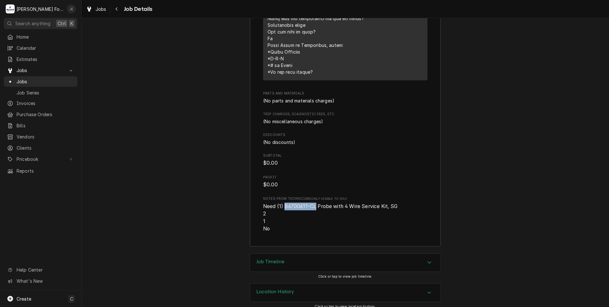
drag, startPoint x: 312, startPoint y: 200, endPoint x: 283, endPoint y: 197, distance: 29.9
click at [283, 203] on span "Need (1) B6700611-CL Probe with 4 Wire Service Kit, SG 2 1 No" at bounding box center [330, 217] width 135 height 29
drag, startPoint x: 283, startPoint y: 197, endPoint x: 286, endPoint y: 199, distance: 3.4
copy span "B6700611-CL"
click at [34, 79] on span "Jobs" at bounding box center [46, 81] width 58 height 7
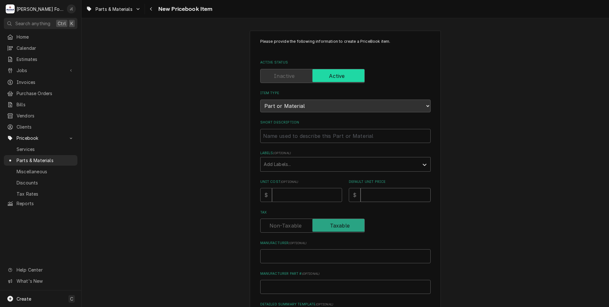
drag, startPoint x: 382, startPoint y: 193, endPoint x: 317, endPoint y: 180, distance: 65.8
click at [318, 181] on div "Unit Cost ( optional ) $ Default Unit Price $" at bounding box center [345, 190] width 171 height 23
click at [280, 288] on input "Manufacturer Part # ( optional )" at bounding box center [345, 287] width 171 height 14
paste input "B6700611-CL"
type textarea "x"
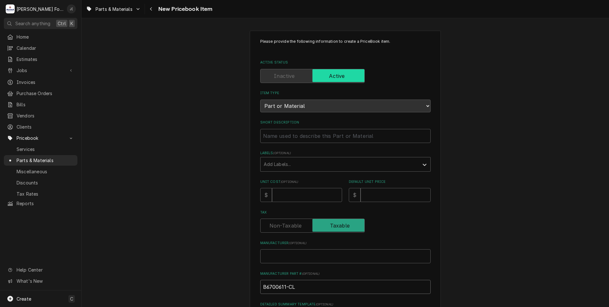
type input "B6700611-CL"
click at [286, 259] on input "Manufacturer ( optional )" at bounding box center [345, 256] width 171 height 14
type textarea "x"
type input "P"
type textarea "x"
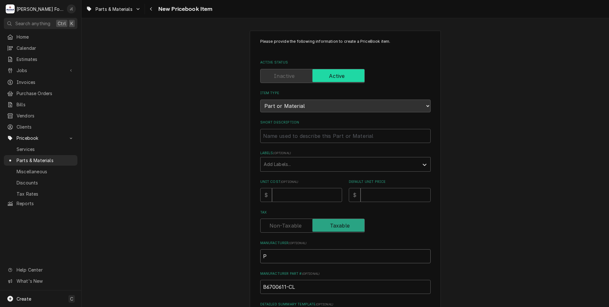
type input "PI"
type textarea "x"
type input "PIT"
type textarea "x"
type input "PITC"
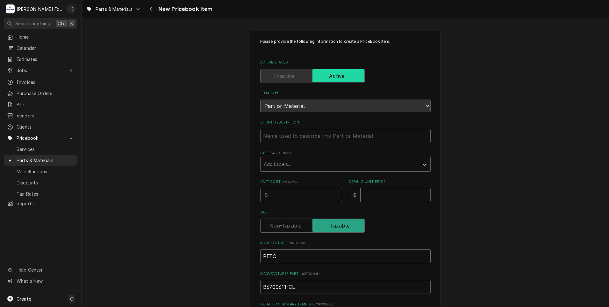
type textarea "x"
type input "PITCO"
click at [373, 195] on input "Default Unit Price" at bounding box center [396, 195] width 70 height 14
type textarea "x"
type input "1"
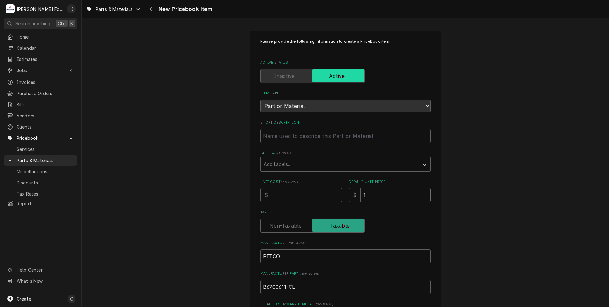
type textarea "x"
type input "16"
type textarea "x"
type input "163"
type textarea "x"
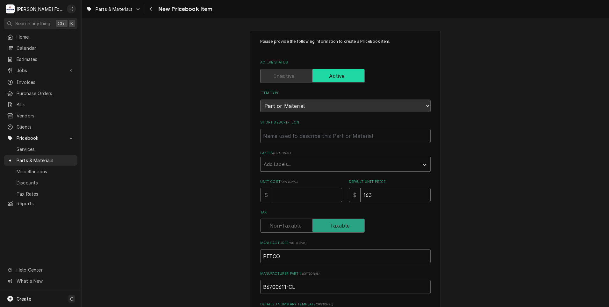
type input "163.0"
type textarea "x"
type input "163.00"
click at [305, 193] on input "Unit Cost ( optional )" at bounding box center [307, 195] width 70 height 14
type textarea "x"
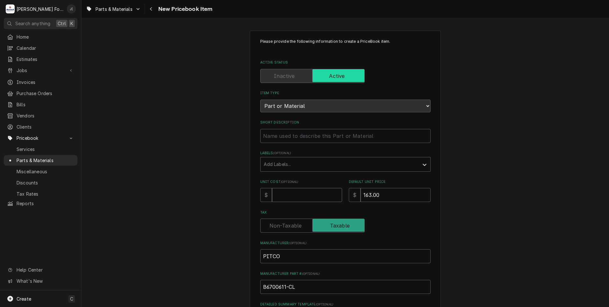
type input "8"
type textarea "x"
type input "81"
type textarea "x"
type input "81.5"
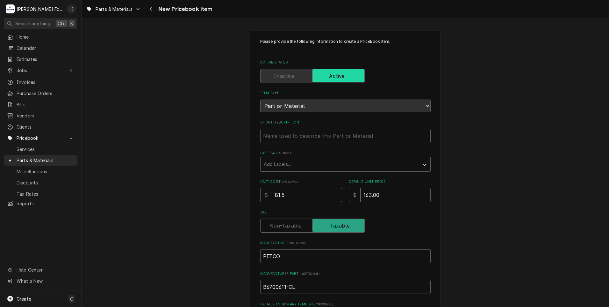
type textarea "x"
type input "81.50"
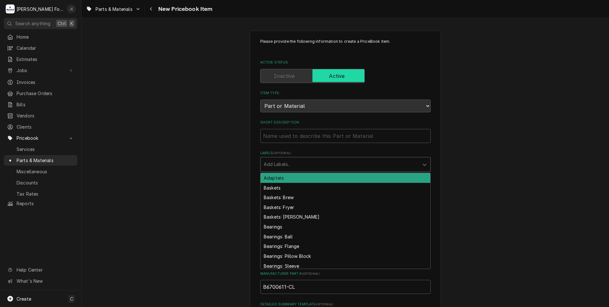
click at [281, 163] on div "Labels" at bounding box center [340, 163] width 152 height 11
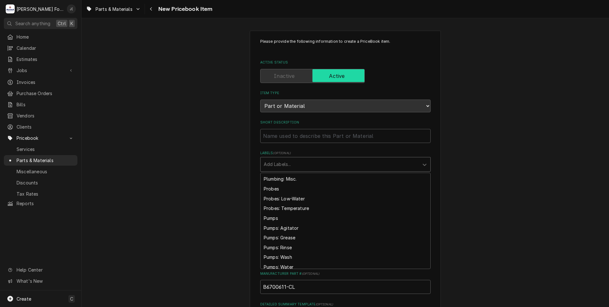
scroll to position [1530, 0]
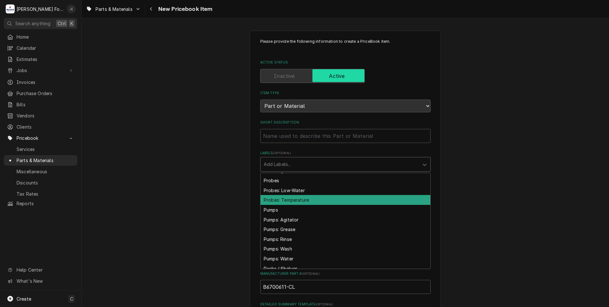
click at [283, 199] on div "Probes: Temperature" at bounding box center [346, 200] width 170 height 10
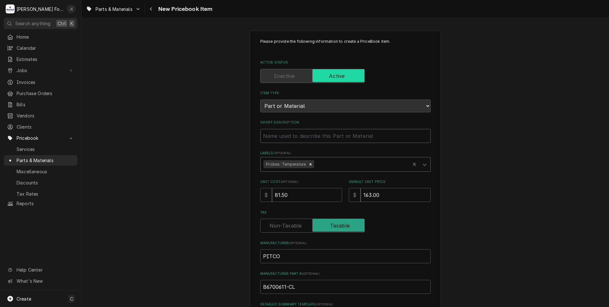
click at [277, 136] on input "Short Description" at bounding box center [345, 136] width 171 height 14
type textarea "x"
type input "P"
type textarea "x"
type input "PR"
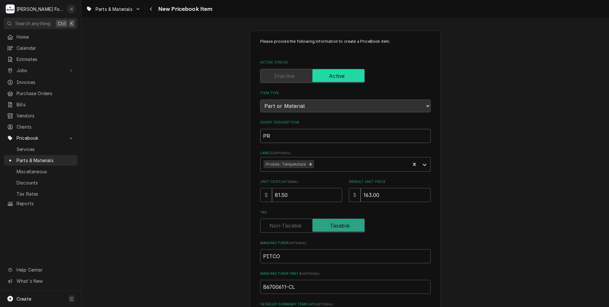
type textarea "x"
type input "PRO"
type textarea "x"
type input "PROB"
type textarea "x"
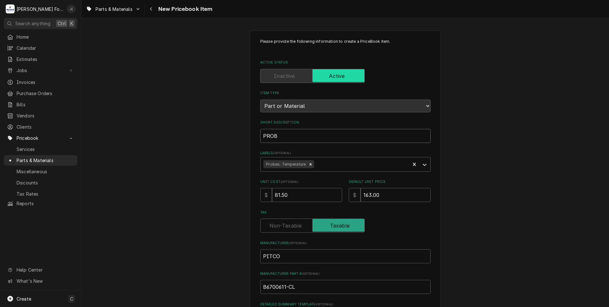
type input "PROBE"
type textarea "x"
type input "PROBE"
type textarea "x"
type input "PROBE W"
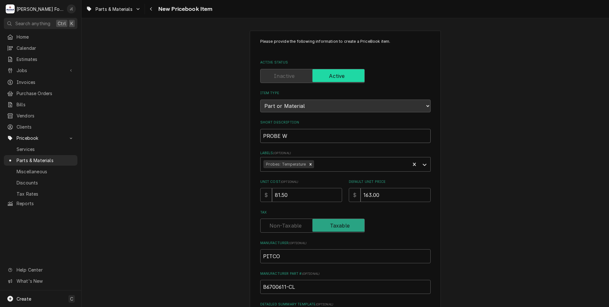
type textarea "x"
type input "PROBE WI"
type textarea "x"
type input "PROBE WIT"
type textarea "x"
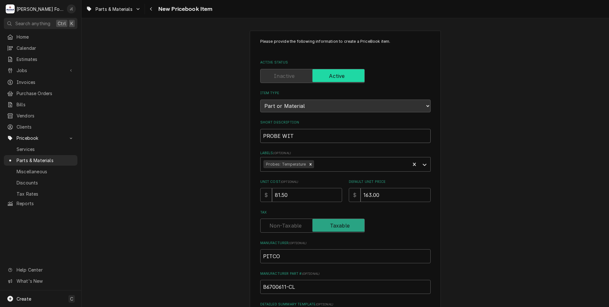
type input "PROBE WITH"
type textarea "x"
type input "PROBE WITH"
type textarea "x"
type input "PROBE WITH 4"
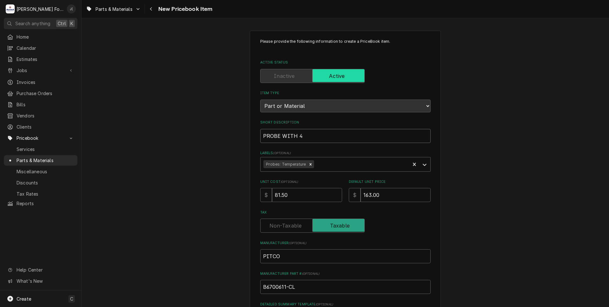
type textarea "x"
type input "PROBE WITH 4"
type textarea "x"
type input "PROBE WITH 4 W"
type textarea "x"
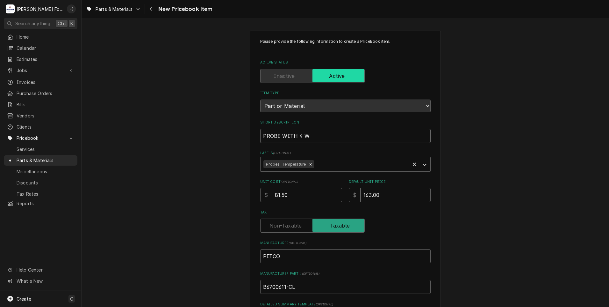
type input "PROBE WITH 4 WI"
type textarea "x"
type input "PROBE WITH 4 WIR"
type textarea "x"
type input "PROBE WITH 4 WIRE"
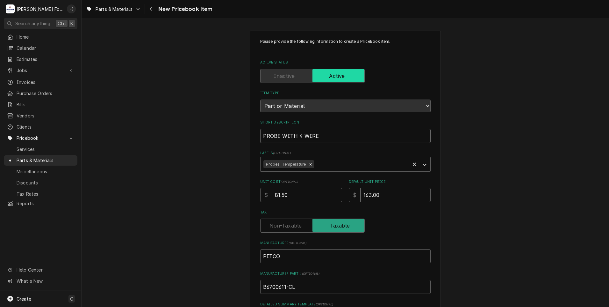
type textarea "x"
type input "PROBE WITH 4 WIRE"
type textarea "x"
type input "PROBE WITH 4 WIRE S"
type textarea "x"
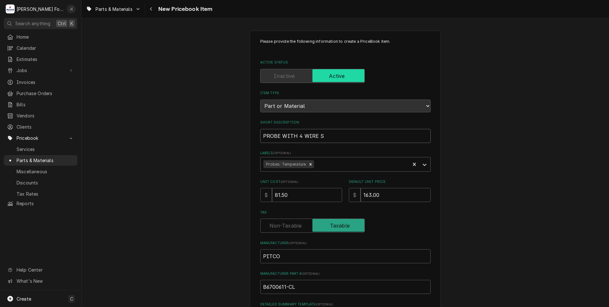
type input "PROBE WITH 4 WIRE SE"
type textarea "x"
type input "PROBE WITH 4 WIRE SER"
type textarea "x"
type input "PROBE WITH 4 WIRE SERV"
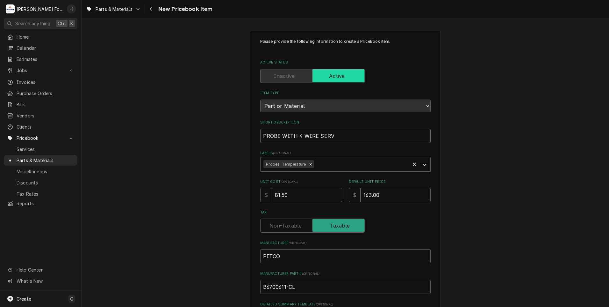
type textarea "x"
type input "PROBE WITH 4 WIRE SERVI"
type textarea "x"
type input "PROBE WITH 4 WIRE SERVIC"
type textarea "x"
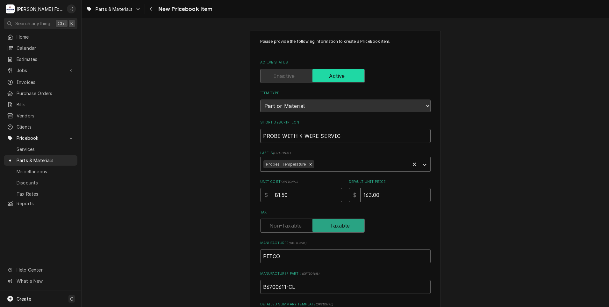
type input "PROBE WITH 4 WIRE SERVICE"
type textarea "x"
type input "PROBE WITH 4 WIRE SERVICE"
type textarea "x"
type input "PROBE WITH 4 WIRE SERVICE J"
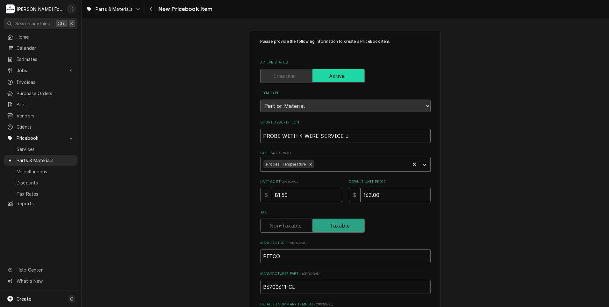
type textarea "x"
type input "PROBE WITH 4 WIRE SERVICE"
type textarea "x"
type input "PROBE WITH 4 WIRE SERVICE K"
type textarea "x"
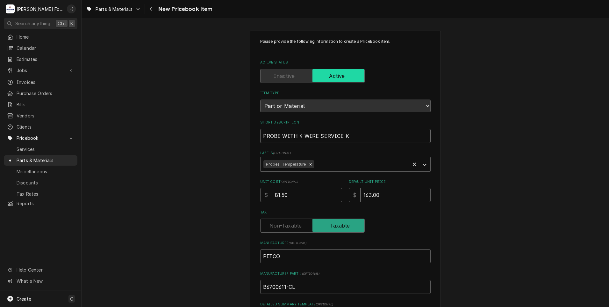
type input "PROBE WITH 4 WIRE SERVICE KI"
type textarea "x"
type input "PROBE WITH 4 WIRE SERVICE KIT"
type textarea "x"
type input "PROBE WITH 4 WIRE SERVICE KIT,"
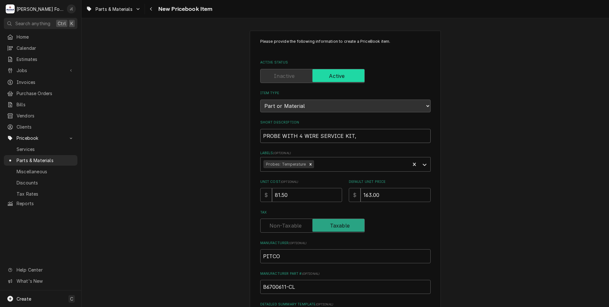
type textarea "x"
type input "PROBE WITH 4 WIRE SERVICE KIT,"
type textarea "x"
type input "PROBE WITH 4 WIRE SERVICE KIT, S"
type textarea "x"
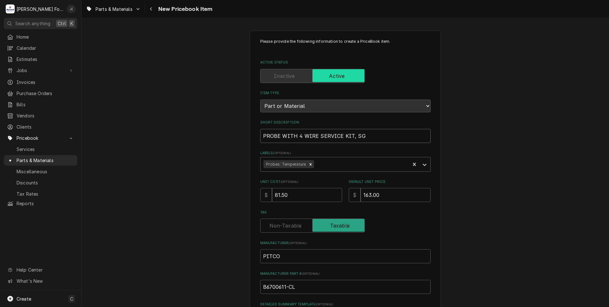
drag, startPoint x: 370, startPoint y: 136, endPoint x: 167, endPoint y: 160, distance: 204.8
click at [171, 160] on div "Please provide the following information to create a PriceBook item. Active Sta…" at bounding box center [346, 238] width 528 height 427
type input "PROBE WITH 4 WIRE SERVICE KIT, SG"
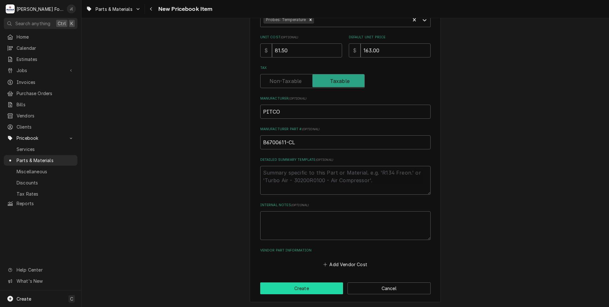
click at [317, 282] on button "Create" at bounding box center [301, 288] width 83 height 12
type textarea "x"
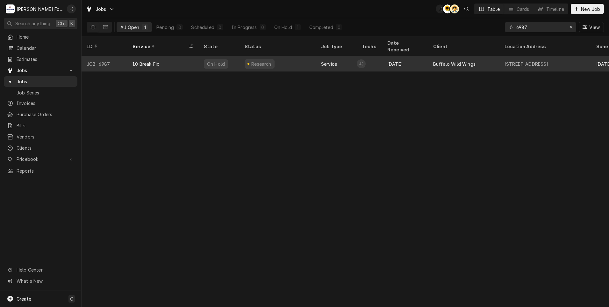
click at [445, 61] on div "Buffalo Wild Wings" at bounding box center [454, 64] width 42 height 7
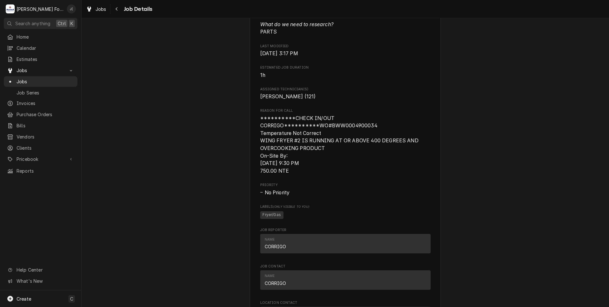
scroll to position [574, 0]
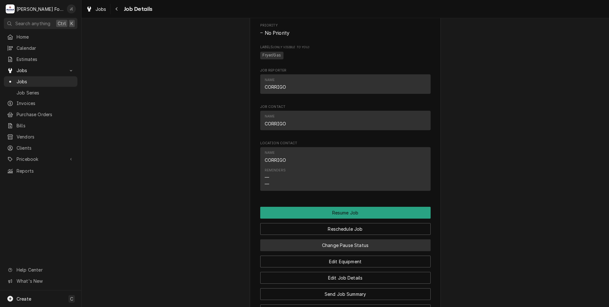
click at [373, 244] on button "Change Pause Status" at bounding box center [345, 245] width 171 height 12
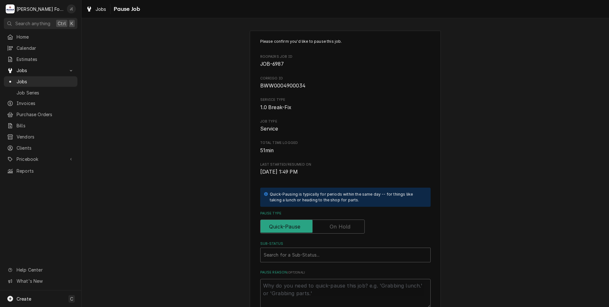
click at [336, 229] on label "Pause Type" at bounding box center [312, 226] width 105 height 14
click at [336, 229] on input "Pause Type" at bounding box center [312, 226] width 99 height 14
checkbox input "true"
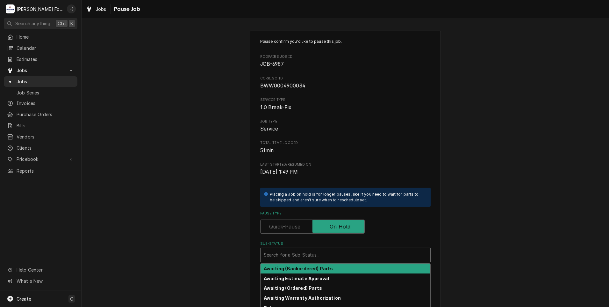
click at [309, 257] on div "Sub-Status" at bounding box center [346, 254] width 164 height 11
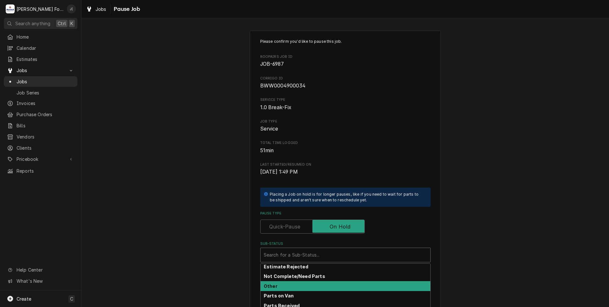
scroll to position [39, 0]
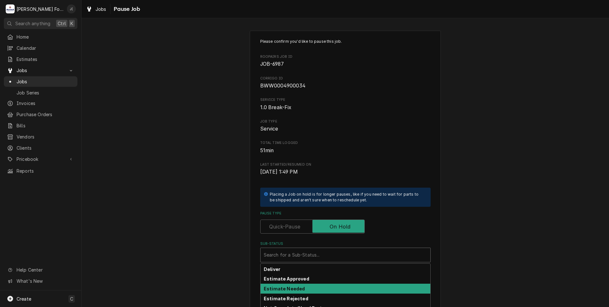
click at [302, 288] on div "Estimate Needed" at bounding box center [346, 288] width 170 height 10
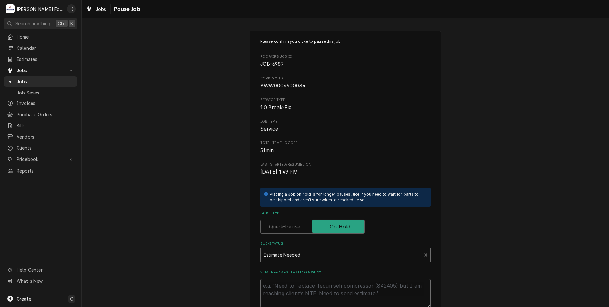
click at [302, 288] on textarea "What needs estimating & why?" at bounding box center [345, 293] width 171 height 29
type textarea "x"
type textarea "0"
type textarea "x"
type textarea "08"
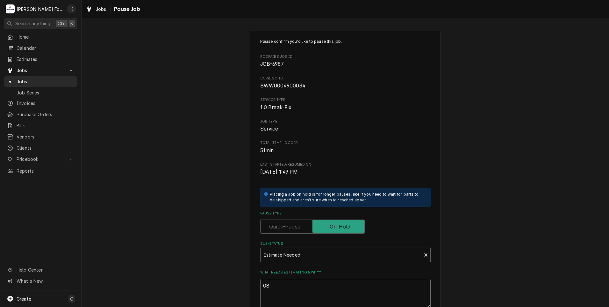
type textarea "x"
type textarea "08/"
type textarea "x"
type textarea "08/2"
type textarea "x"
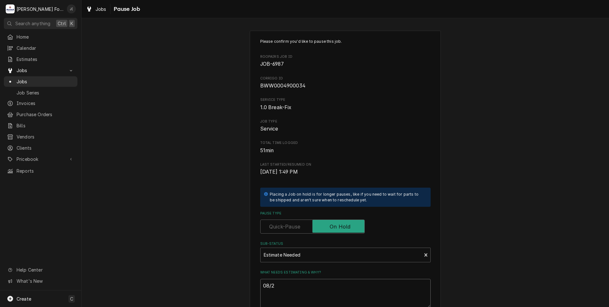
type textarea "08/25"
type textarea "x"
type textarea "08/25/"
type textarea "x"
type textarea "08/25/2"
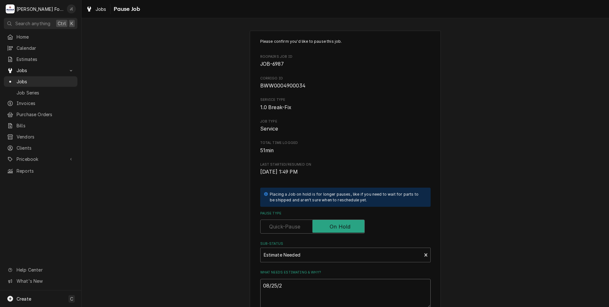
type textarea "x"
type textarea "08/25/20"
type textarea "x"
type textarea "08/25/202"
type textarea "x"
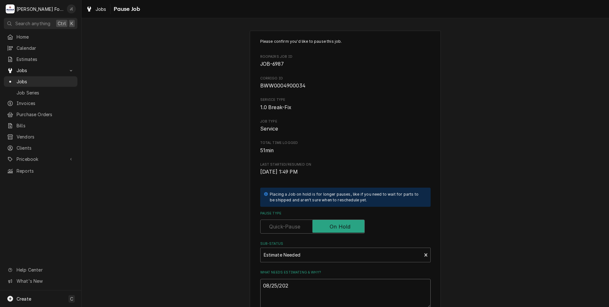
type textarea "08/25/2025"
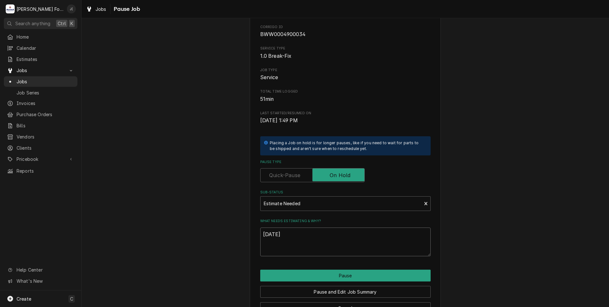
scroll to position [72, 0]
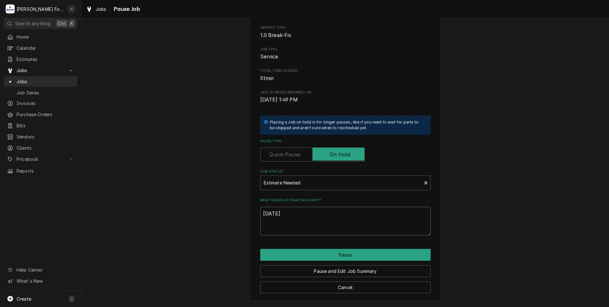
drag, startPoint x: 302, startPoint y: 219, endPoint x: 197, endPoint y: 215, distance: 105.3
click at [202, 215] on div "Please confirm you'd like to pause this job. Roopairs Job ID JOB-6987 Corrigo I…" at bounding box center [346, 130] width 528 height 354
type textarea "x"
type textarea "R"
type textarea "x"
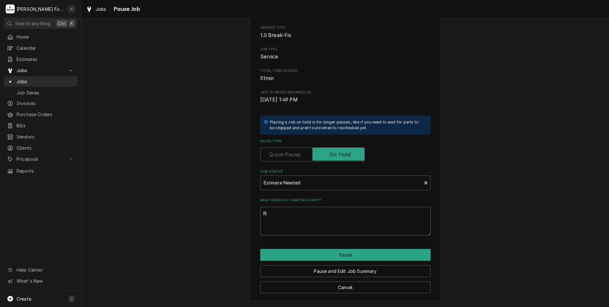
type textarea "RI"
type textarea "x"
type textarea "RIC"
type textarea "x"
type textarea "RICE"
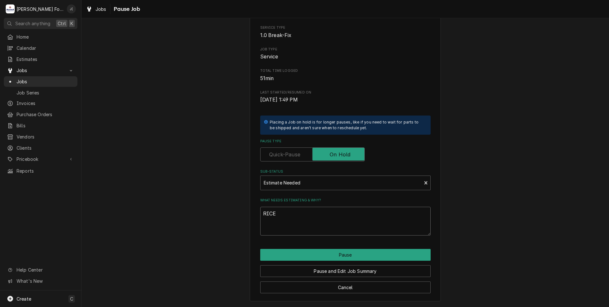
type textarea "x"
type textarea "RICES"
type textarea "x"
type textarea "RICE"
type textarea "x"
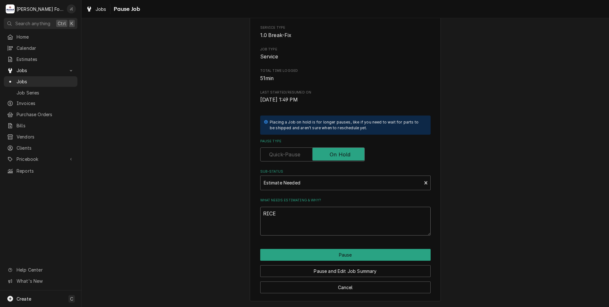
type textarea "RIC"
type textarea "x"
type textarea "RI"
type textarea "x"
type textarea "R"
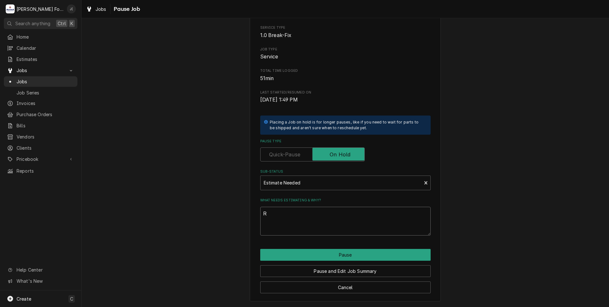
type textarea "x"
type textarea "P"
type textarea "x"
type textarea "PR"
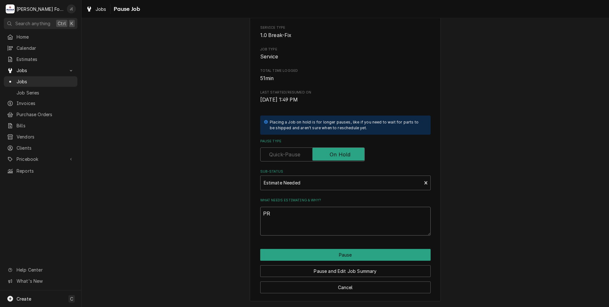
type textarea "x"
type textarea "PRI"
type textarea "x"
type textarea "PRIC"
type textarea "x"
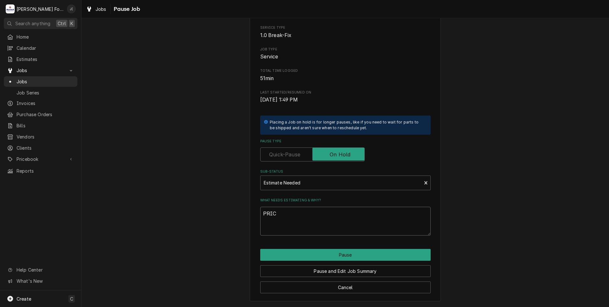
type textarea "PRICE"
type textarea "x"
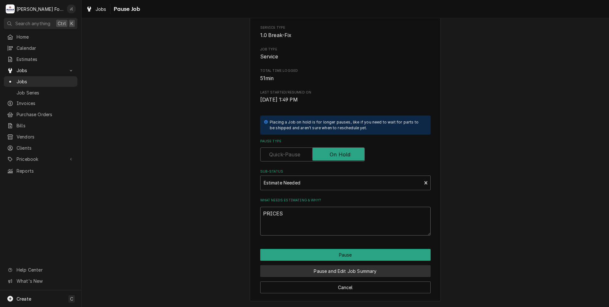
type textarea "PRICES"
click at [342, 271] on button "Pause and Edit Job Summary" at bounding box center [345, 271] width 171 height 12
type textarea "x"
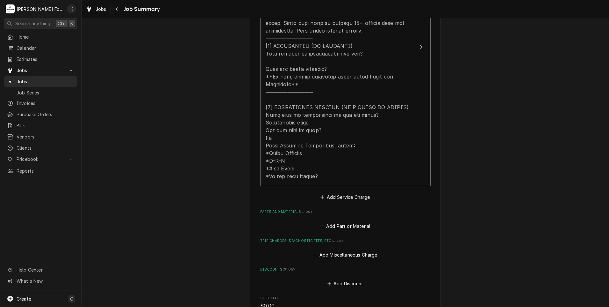
scroll to position [351, 0]
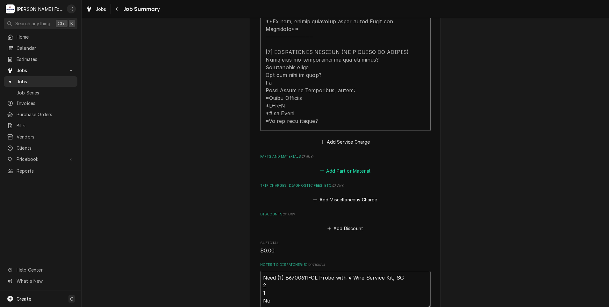
click at [341, 166] on button "Add Part or Material" at bounding box center [345, 170] width 53 height 9
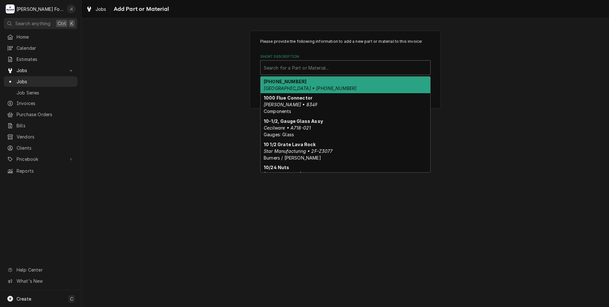
click at [323, 70] on div "Short Description" at bounding box center [346, 67] width 164 height 11
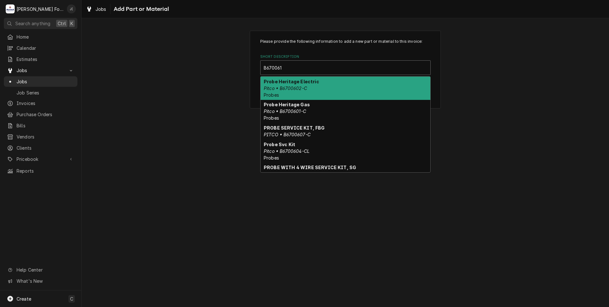
type input "B6700611"
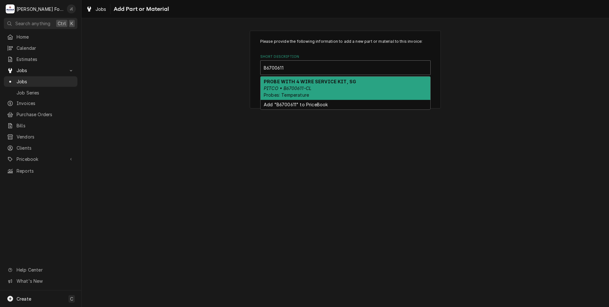
click at [306, 91] on div "PROBE WITH 4 WIRE SERVICE KIT, SG PITCO • B6700611-CL Probes: Temperature" at bounding box center [346, 87] width 170 height 23
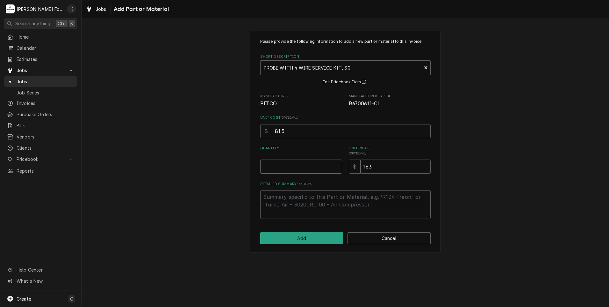
click at [311, 166] on input "Quantity" at bounding box center [301, 166] width 82 height 14
type textarea "x"
type input "1"
click at [304, 240] on button "Add" at bounding box center [301, 238] width 83 height 12
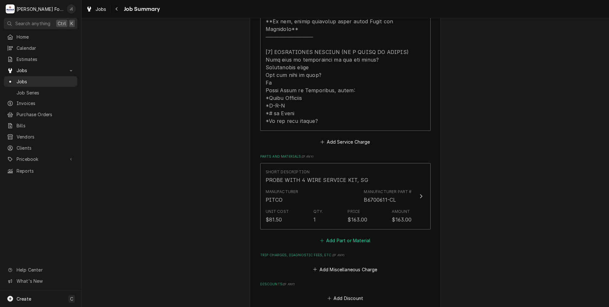
click at [328, 237] on button "Add Part or Material" at bounding box center [345, 240] width 53 height 9
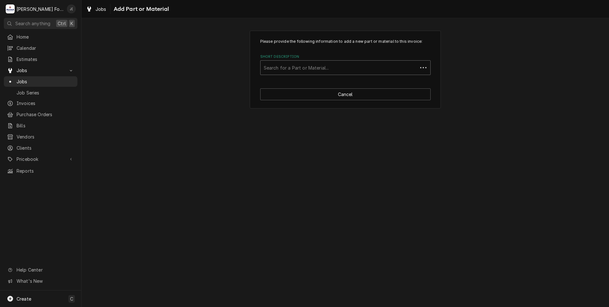
click at [292, 67] on div "Short Description" at bounding box center [339, 67] width 151 height 11
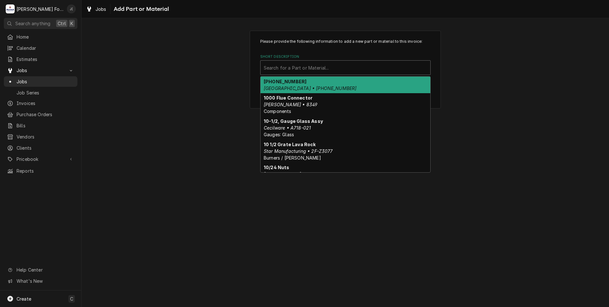
click at [275, 85] on em "HOBART • 00-949102-00002" at bounding box center [310, 87] width 93 height 5
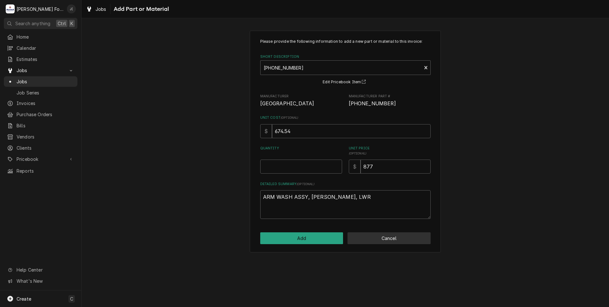
click at [385, 237] on button "Cancel" at bounding box center [389, 238] width 83 height 12
type textarea "x"
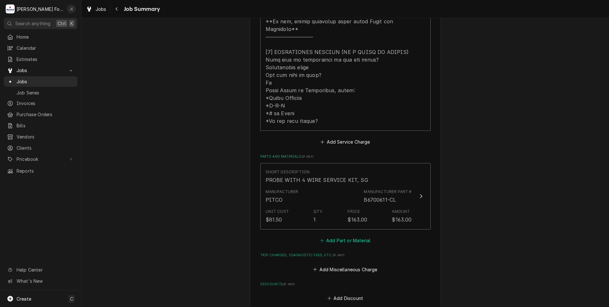
click at [340, 236] on button "Add Part or Material" at bounding box center [345, 240] width 53 height 9
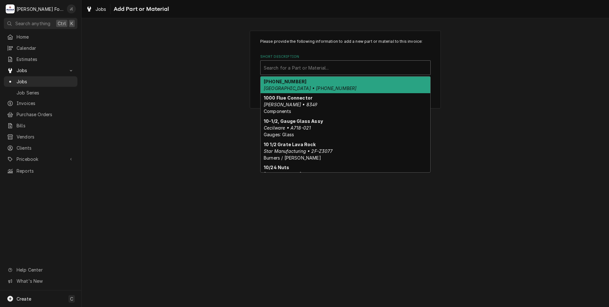
click at [300, 67] on div "Short Description" at bounding box center [346, 67] width 164 height 11
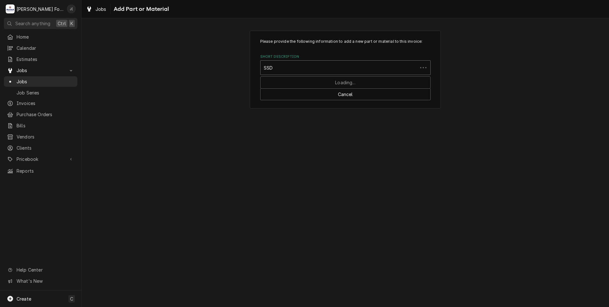
type input "SSDT"
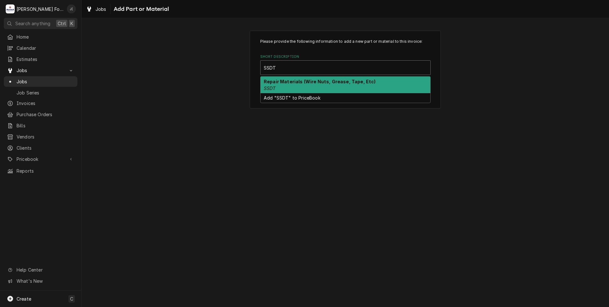
click at [291, 83] on strong "Repair Materials (Wire Nuts, Grease, Tape, Etc)" at bounding box center [320, 81] width 112 height 5
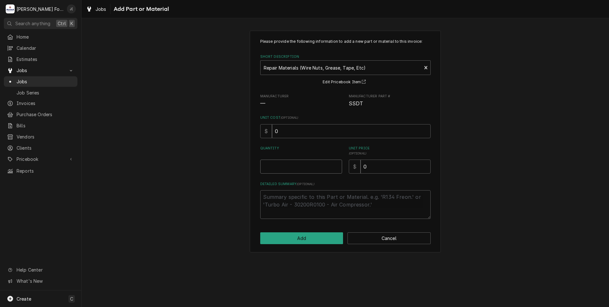
click at [318, 168] on input "Quantity" at bounding box center [301, 166] width 82 height 14
type textarea "x"
type input "1"
type textarea "x"
type input "4"
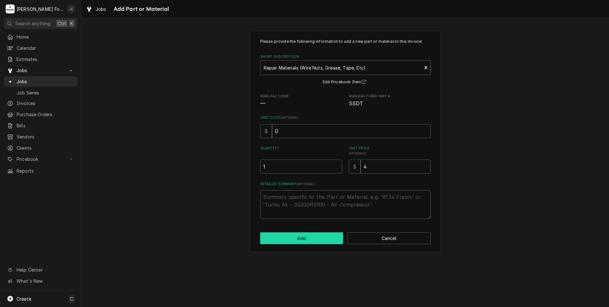
click at [320, 243] on button "Add" at bounding box center [301, 238] width 83 height 12
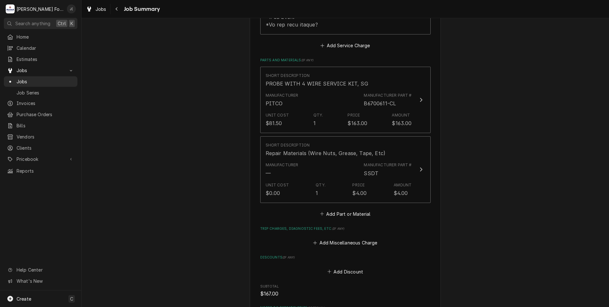
scroll to position [574, 0]
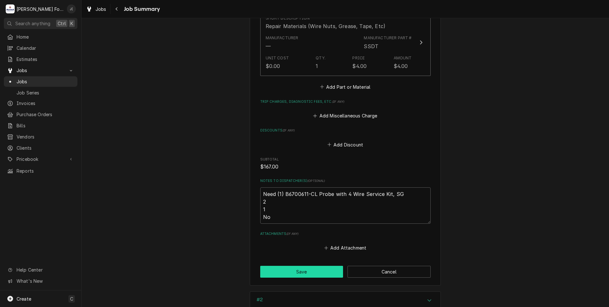
click at [295, 266] on button "Save" at bounding box center [301, 272] width 83 height 12
type textarea "x"
